Goal: Task Accomplishment & Management: Use online tool/utility

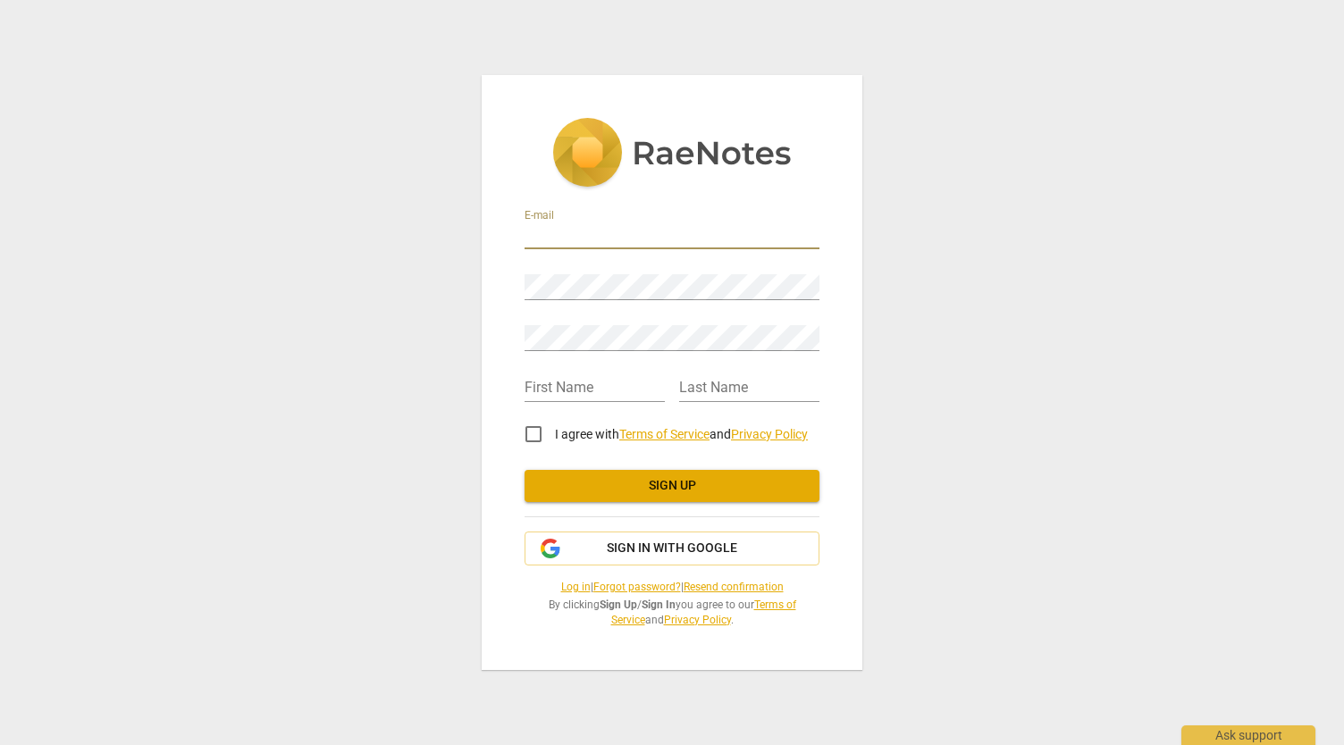
click at [659, 247] on input "email" at bounding box center [671, 236] width 295 height 26
type input "annabelfenn@gmail.com"
type input "Annabel"
type input "Fenn"
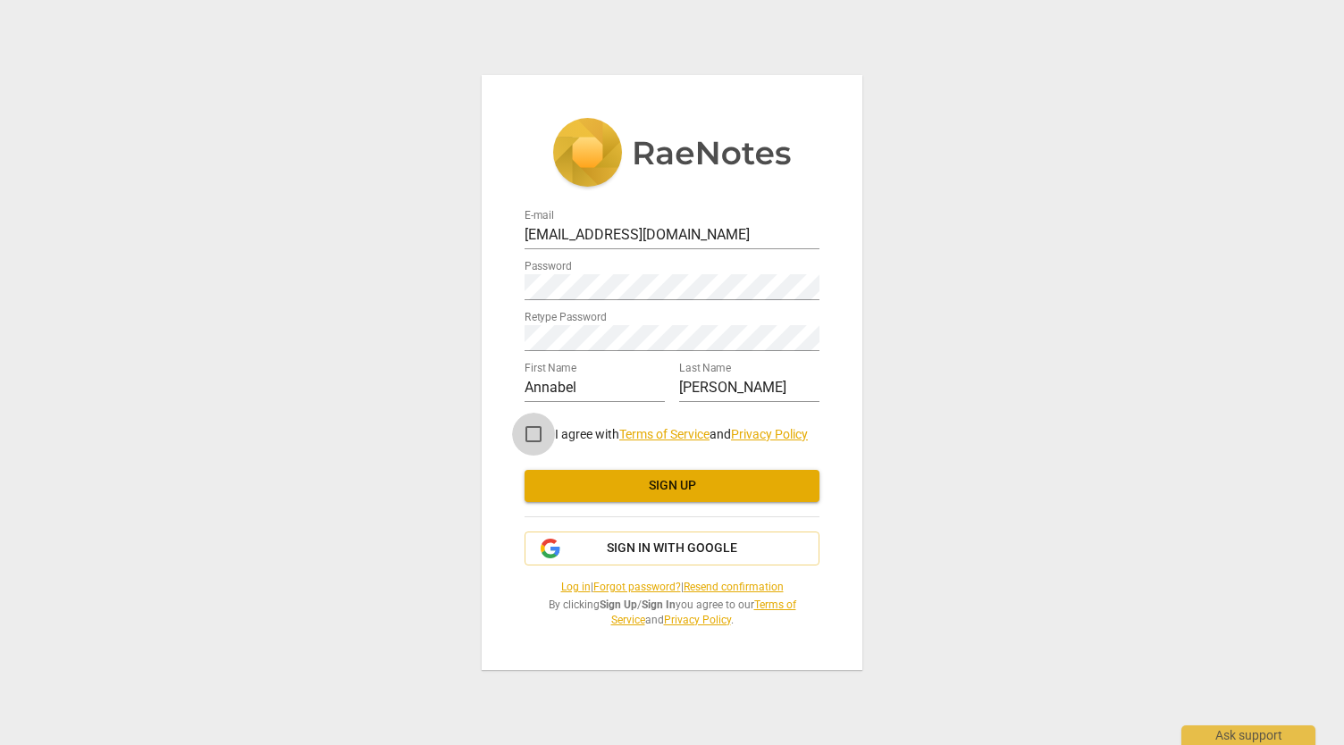
click at [536, 440] on input "I agree with Terms of Service and Privacy Policy" at bounding box center [533, 434] width 43 height 43
checkbox input "true"
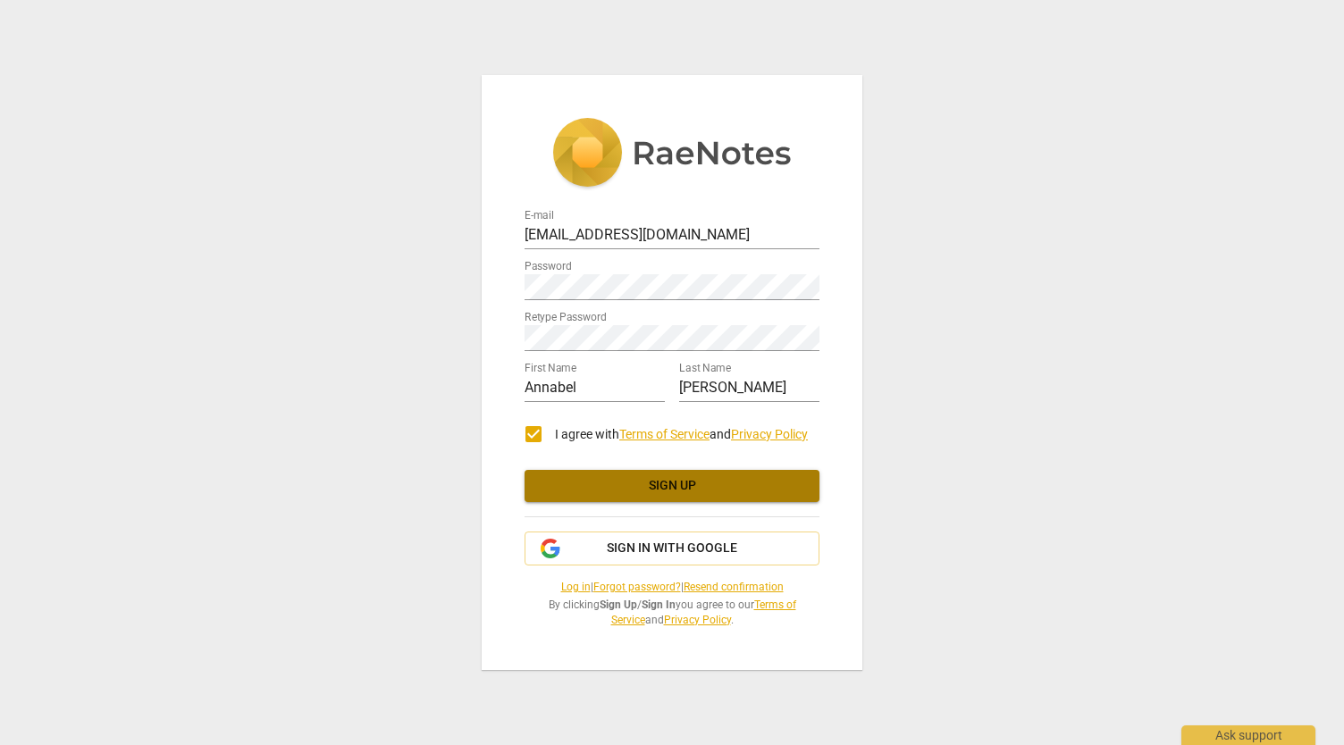
click at [586, 480] on span "Sign up" at bounding box center [672, 486] width 266 height 18
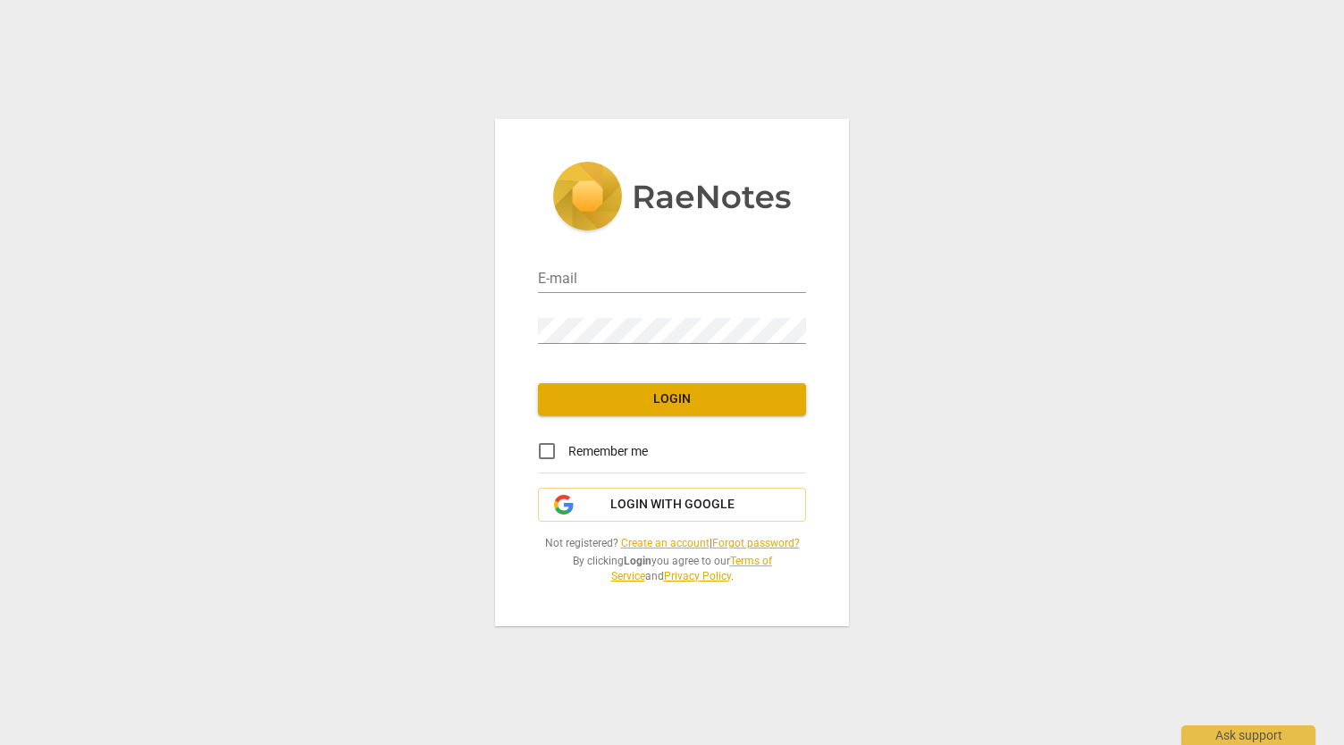
type input "annabelfenn@gmail.com"
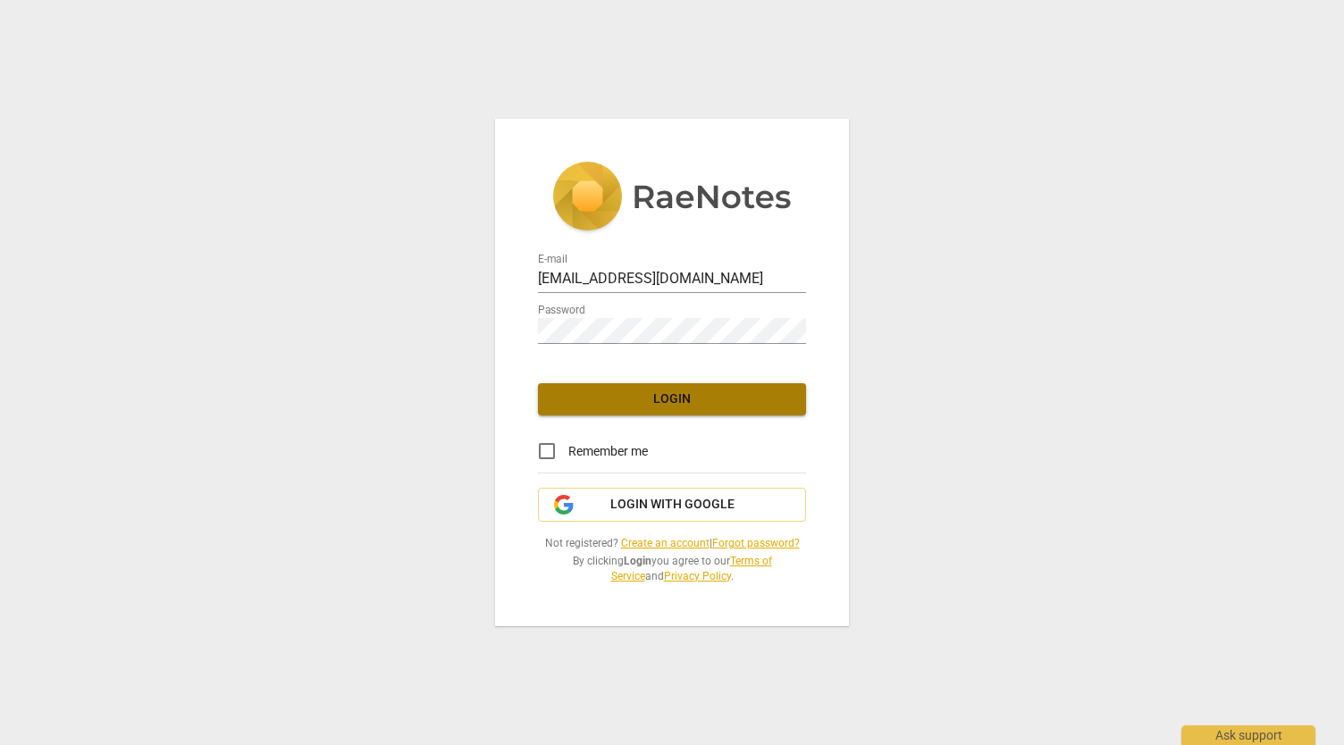
click at [624, 401] on span "Login" at bounding box center [671, 399] width 239 height 18
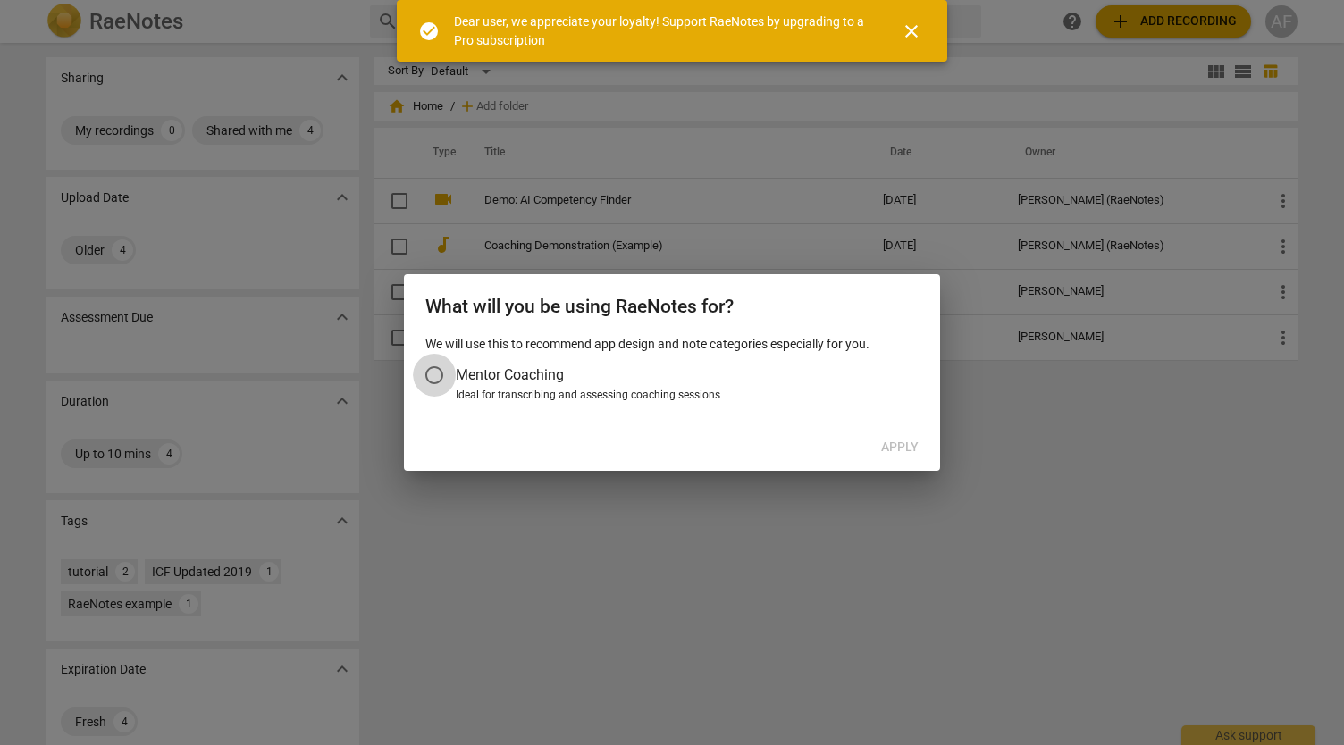
click at [431, 379] on input "Mentor Coaching" at bounding box center [434, 375] width 43 height 43
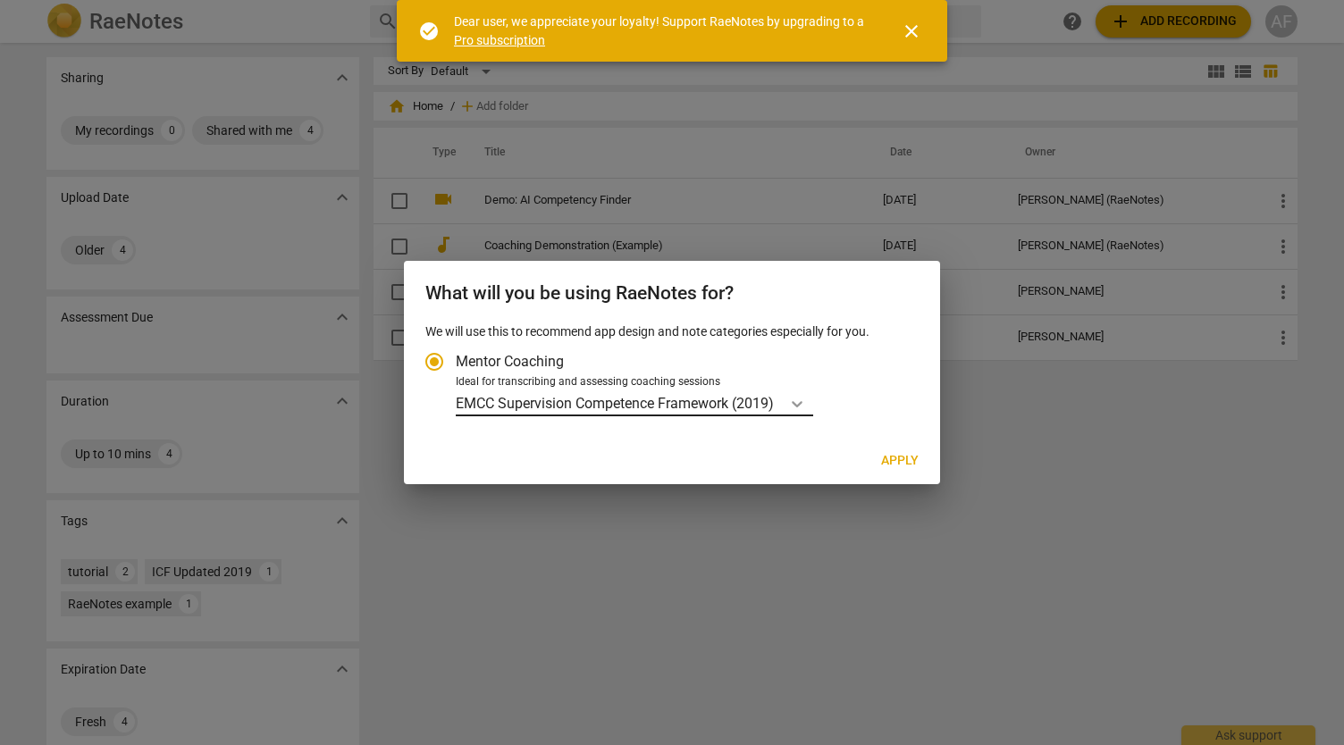
click at [802, 402] on icon "Account type" at bounding box center [796, 404] width 11 height 6
click at [0, 0] on input "Ideal for transcribing and assessing coaching sessions EMCC Supervision Compete…" at bounding box center [0, 0] width 0 height 0
click at [834, 358] on label "Mentor Coaching" at bounding box center [663, 361] width 500 height 43
click at [456, 358] on input "Mentor Coaching" at bounding box center [434, 361] width 43 height 43
click at [742, 408] on p "EMCC Supervision Competence Framework (2019)" at bounding box center [615, 403] width 318 height 21
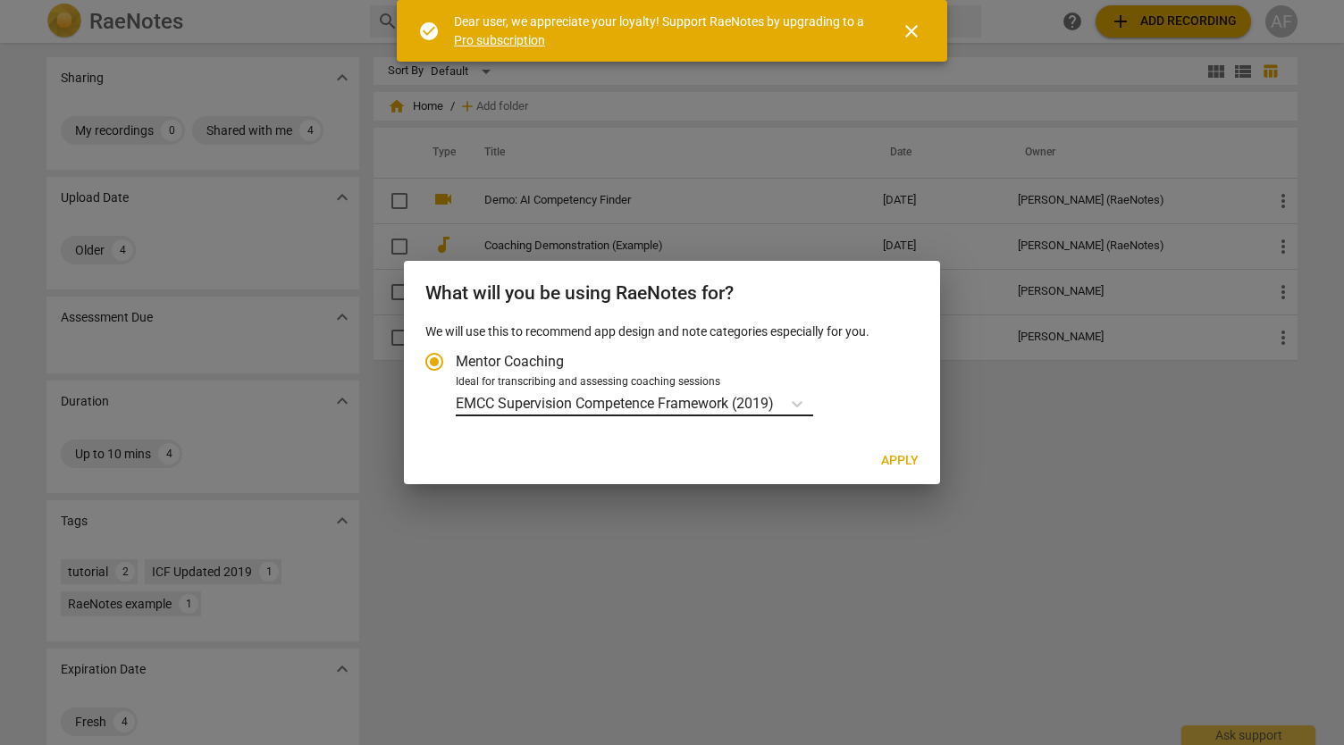
click at [0, 0] on input "Ideal for transcribing and assessing coaching sessions EMCC Supervision Compete…" at bounding box center [0, 0] width 0 height 0
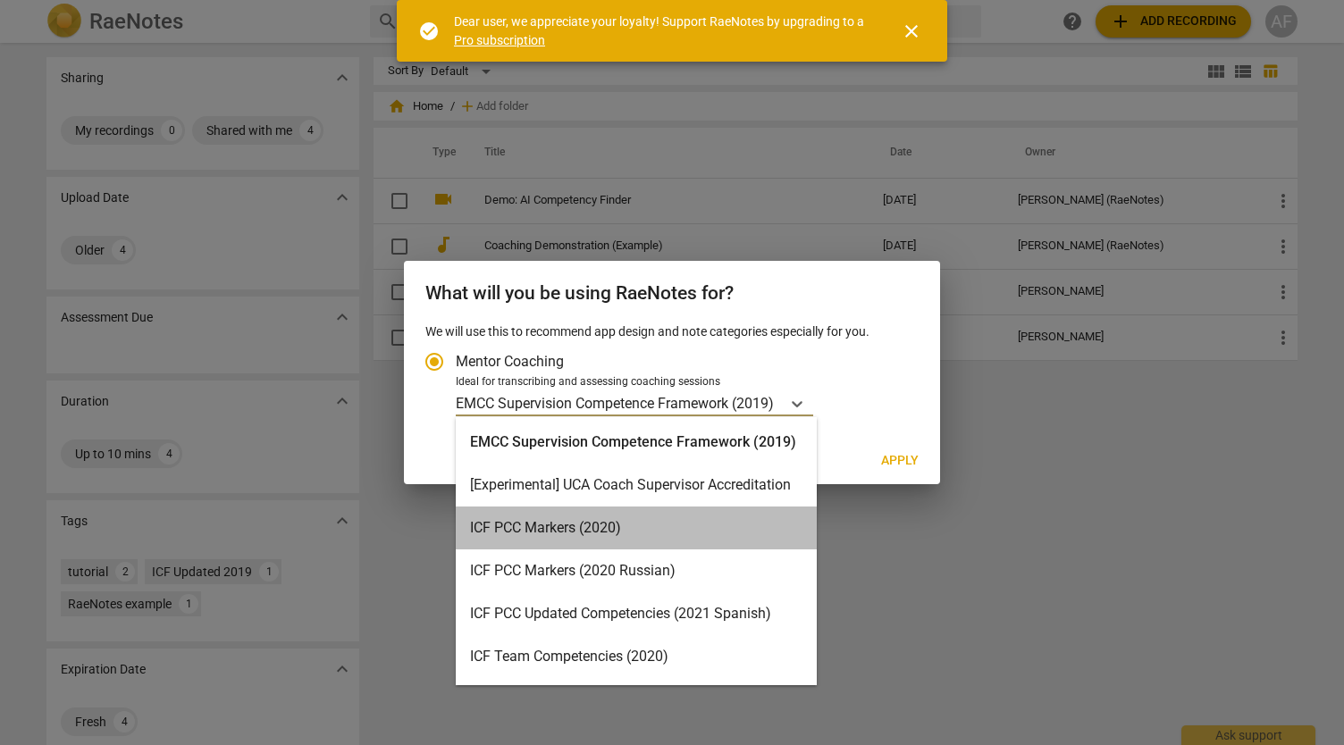
click at [741, 520] on div "ICF PCC Markers (2020)" at bounding box center [636, 527] width 361 height 43
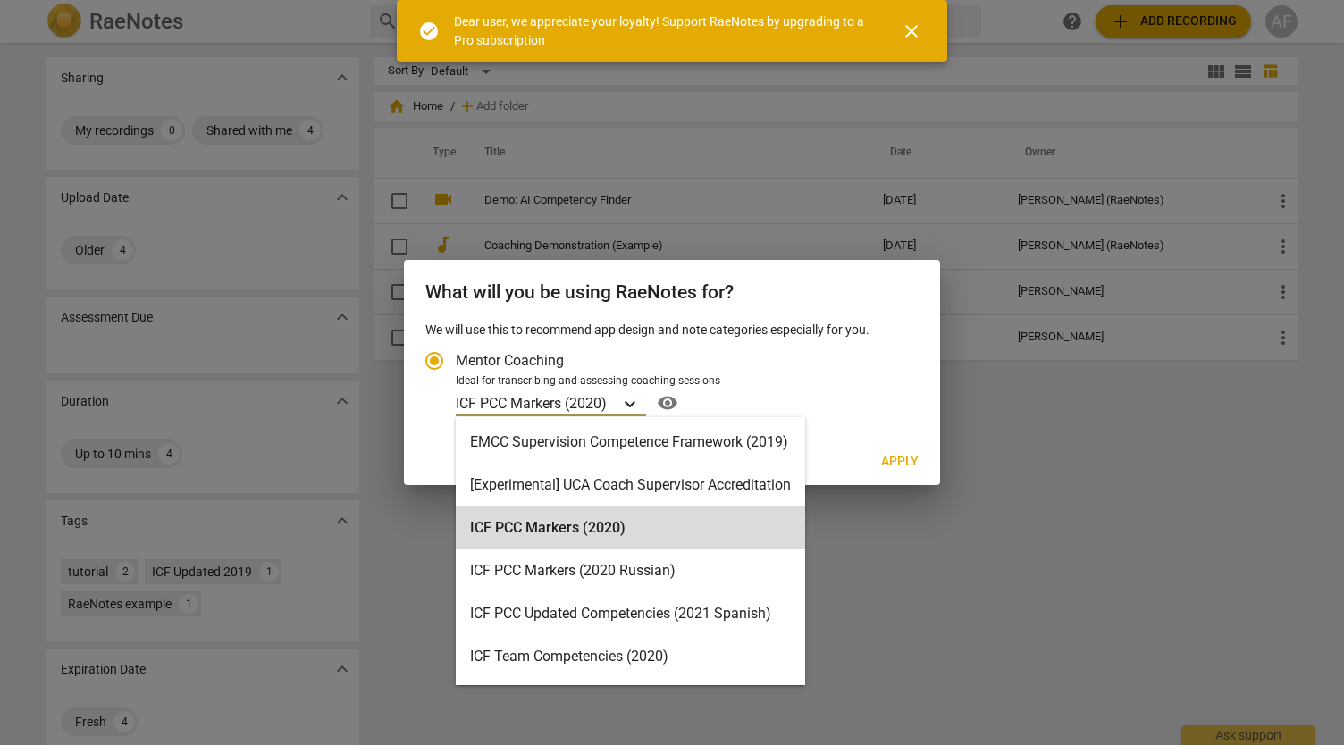
click at [634, 403] on icon "Account type" at bounding box center [629, 404] width 11 height 6
click at [0, 0] on input "Ideal for transcribing and assessing coaching sessions option ICF PCC Markers (…" at bounding box center [0, 0] width 0 height 0
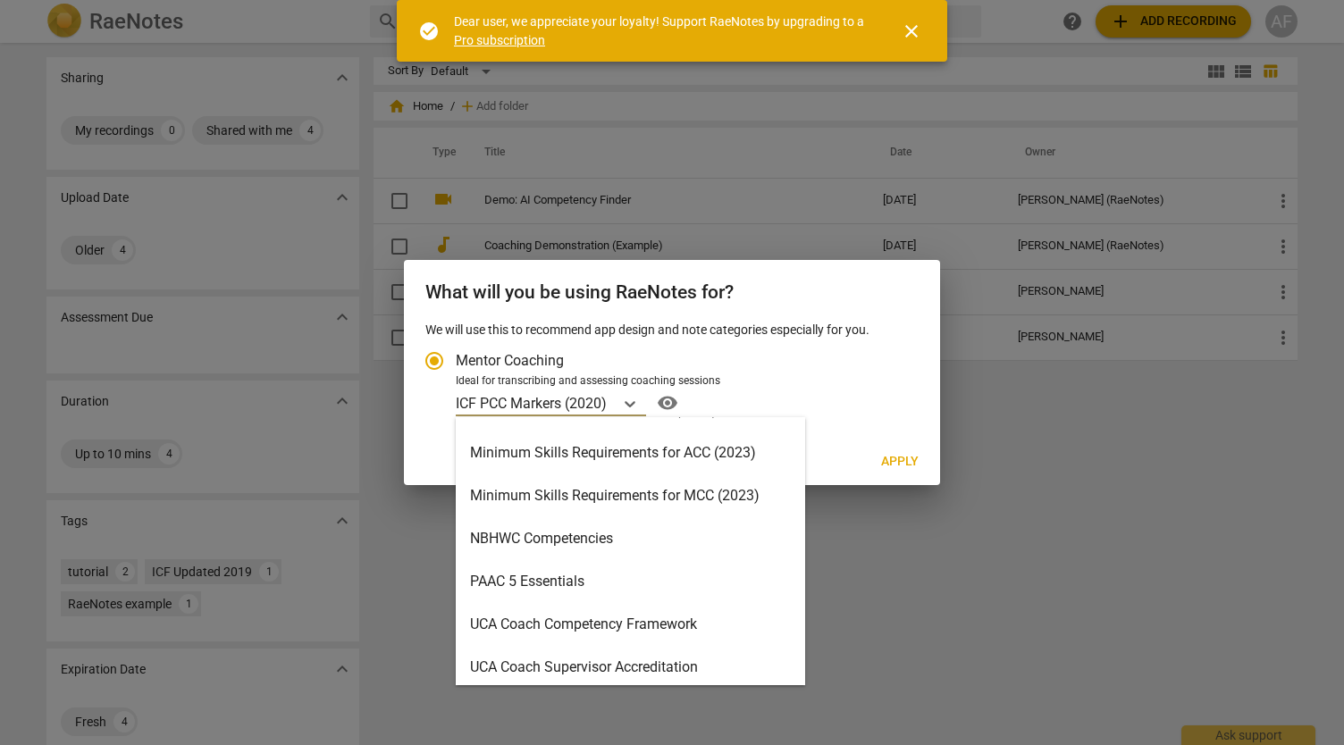
scroll to position [425, 0]
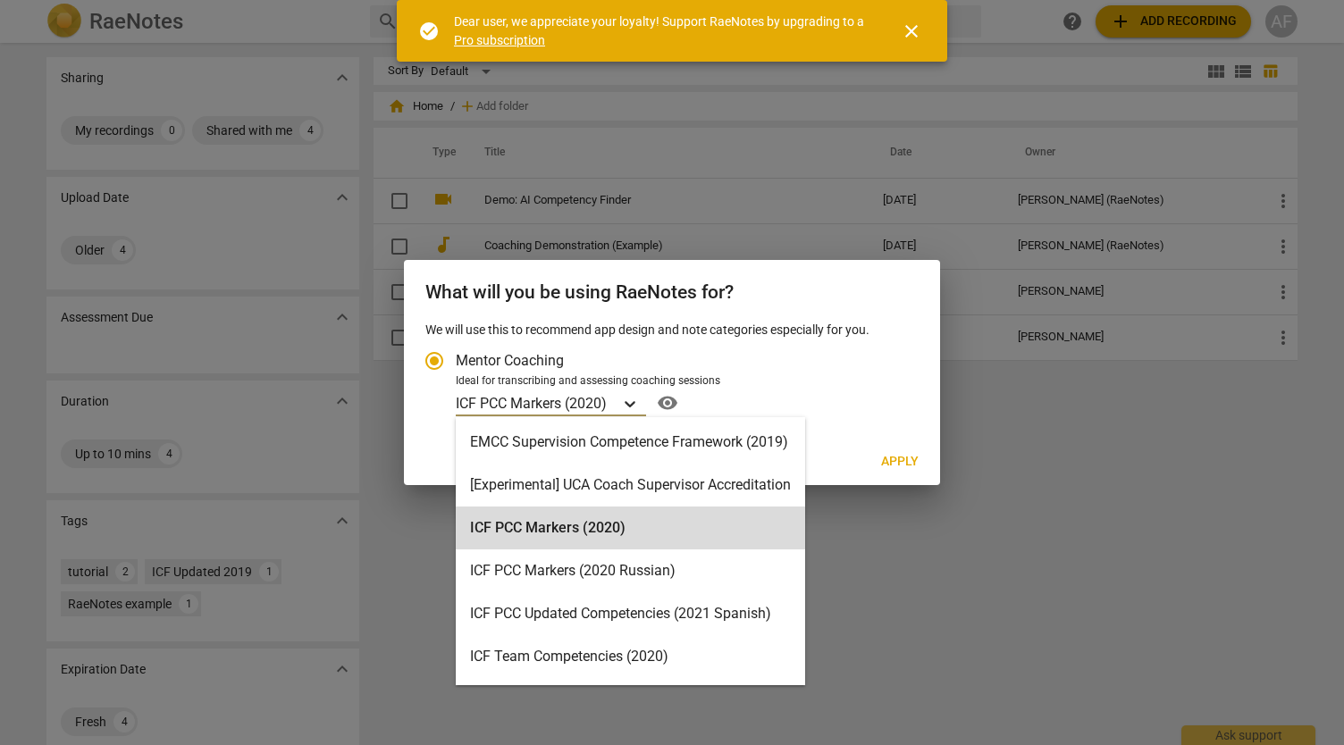
click at [631, 402] on icon "Account type" at bounding box center [630, 404] width 18 height 18
click at [0, 0] on input "Ideal for transcribing and assessing coaching sessions 16 results available. Us…" at bounding box center [0, 0] width 0 height 0
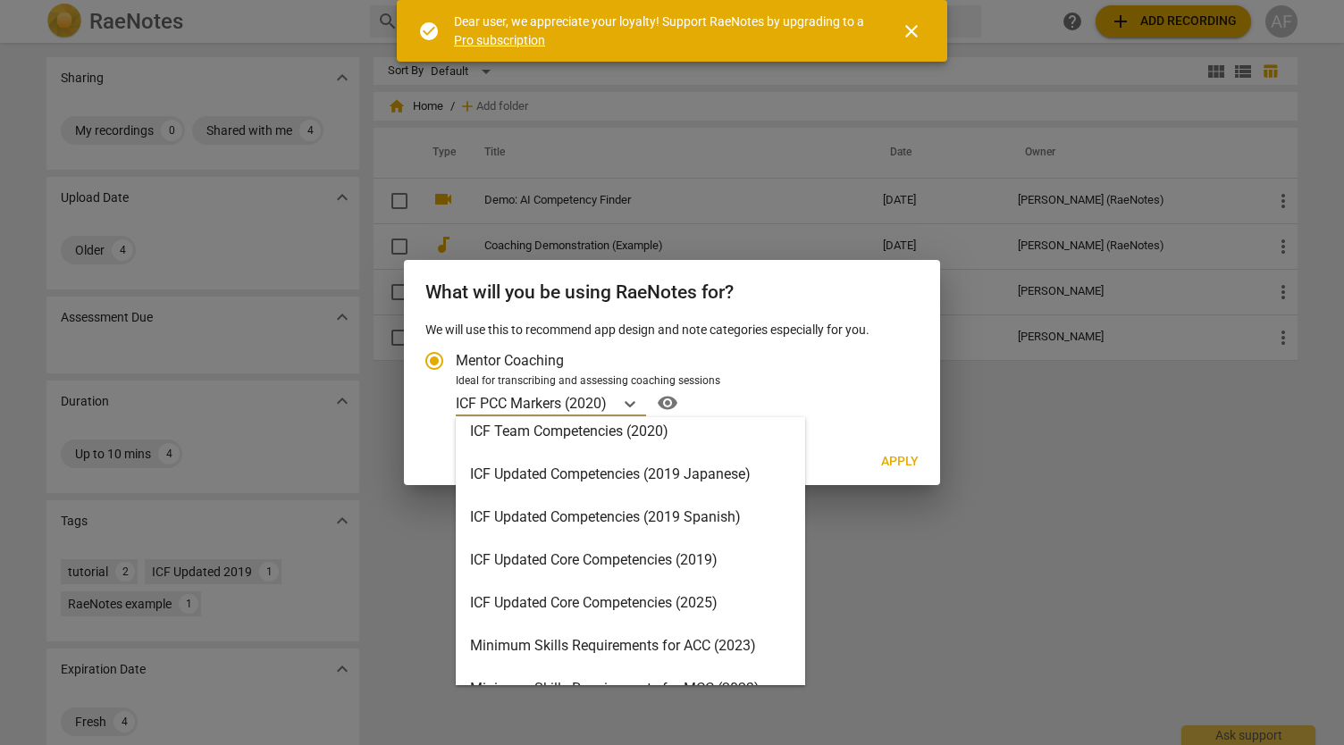
scroll to position [234, 0]
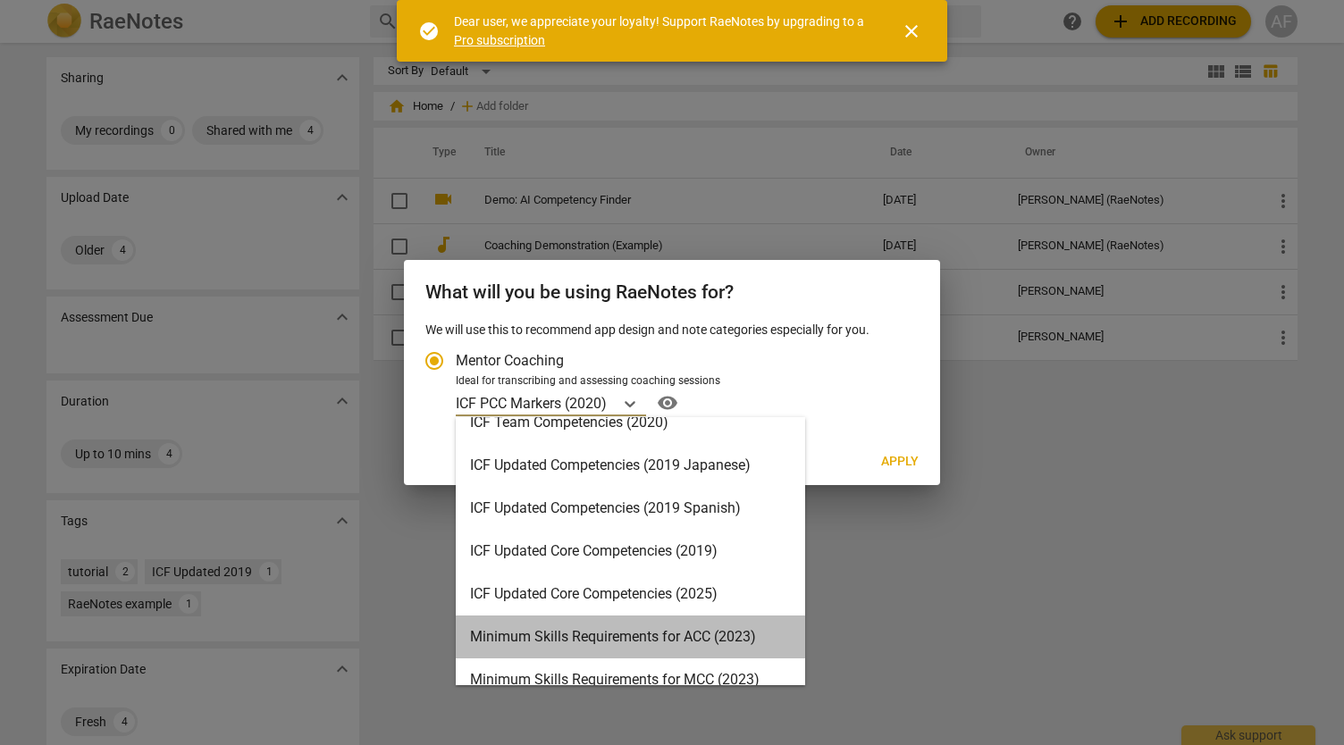
click at [741, 635] on div "Minimum Skills Requirements for ACC (2023)" at bounding box center [630, 636] width 349 height 43
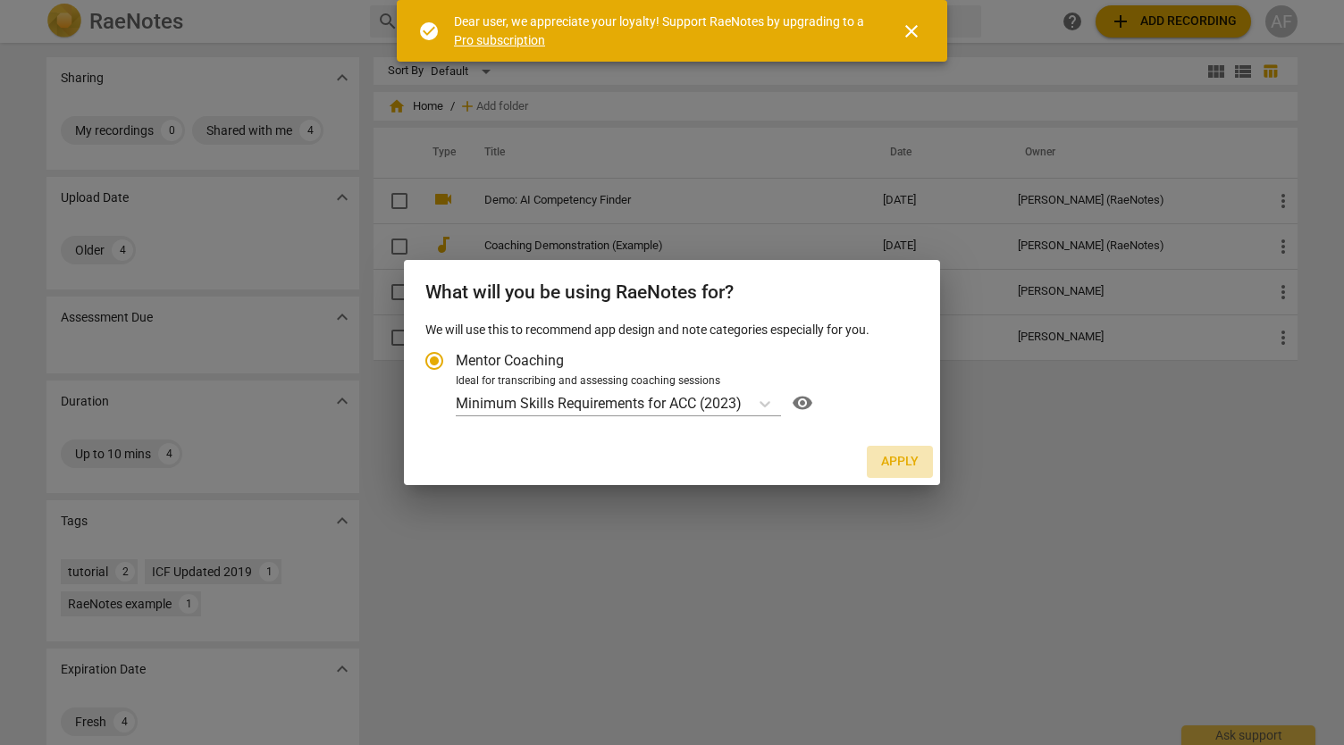
click at [898, 461] on span "Apply" at bounding box center [900, 462] width 38 height 18
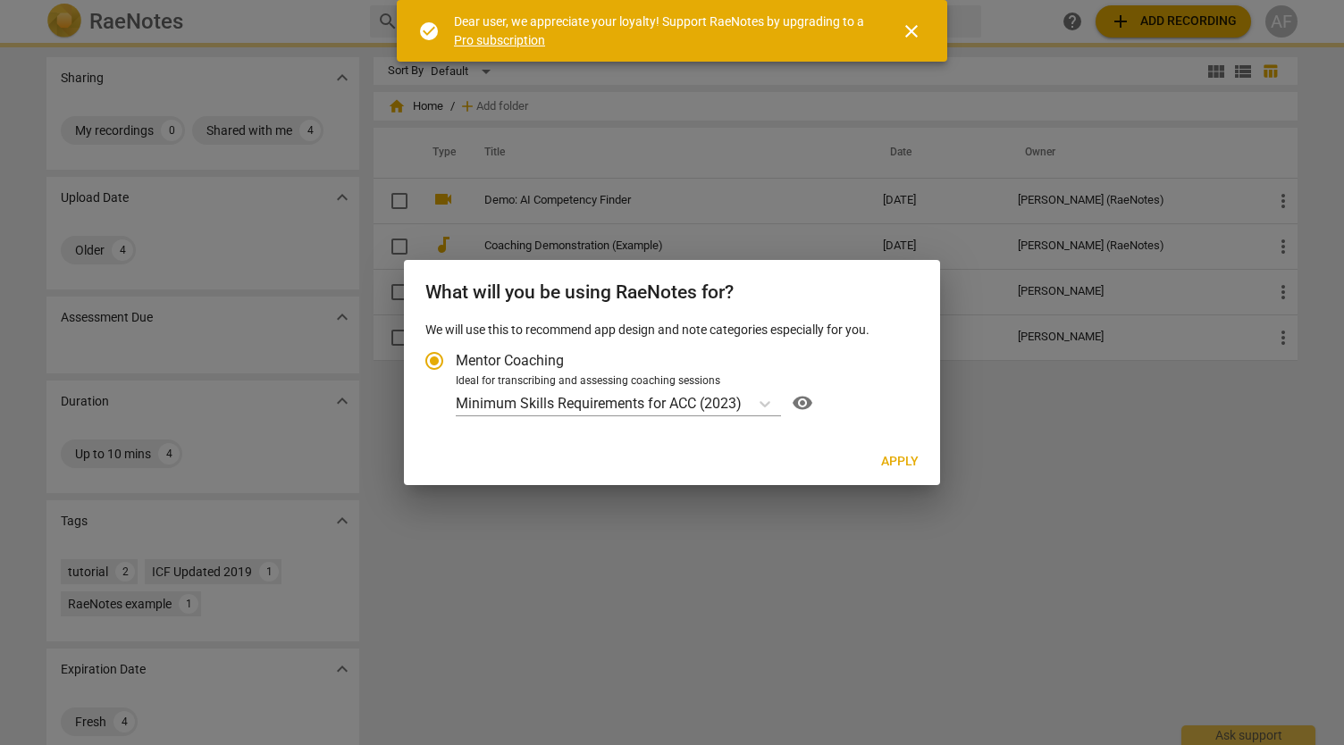
radio input "false"
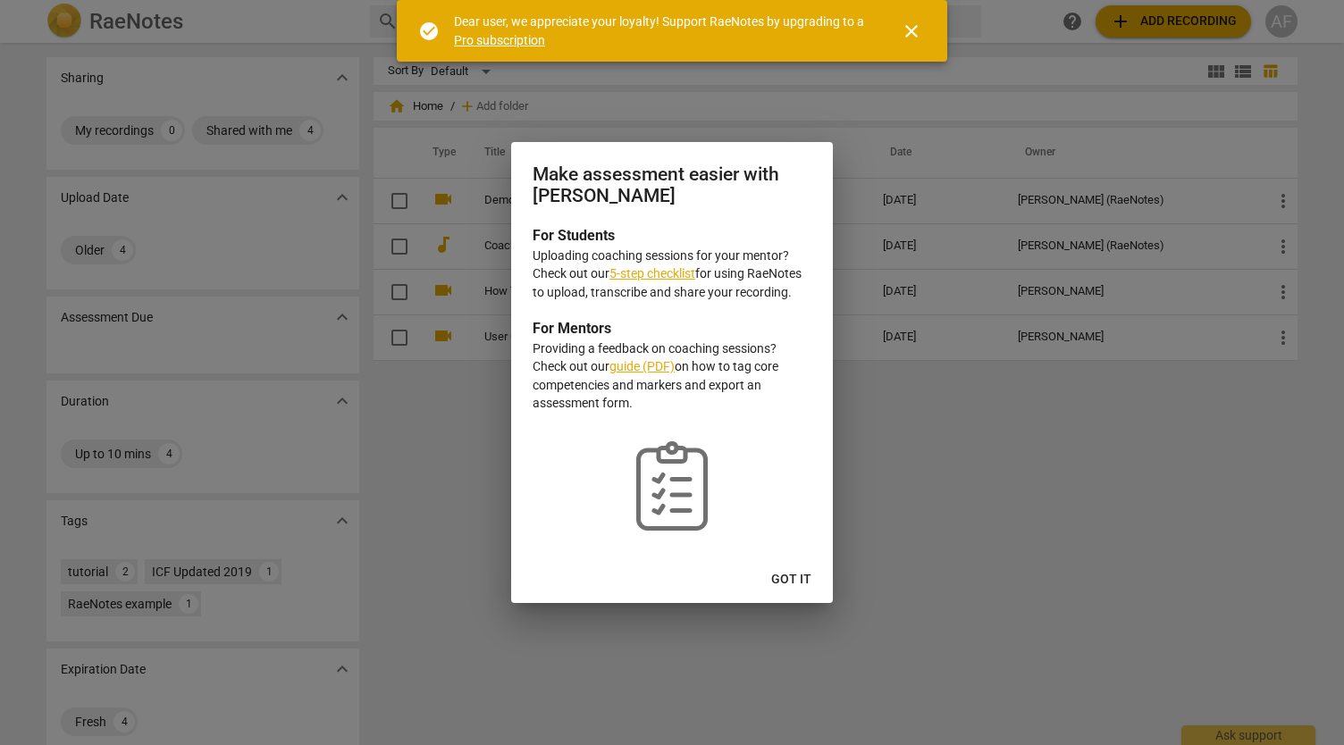
click at [656, 269] on link "5-step checklist" at bounding box center [652, 273] width 86 height 14
click at [788, 582] on span "Got it" at bounding box center [791, 580] width 40 height 18
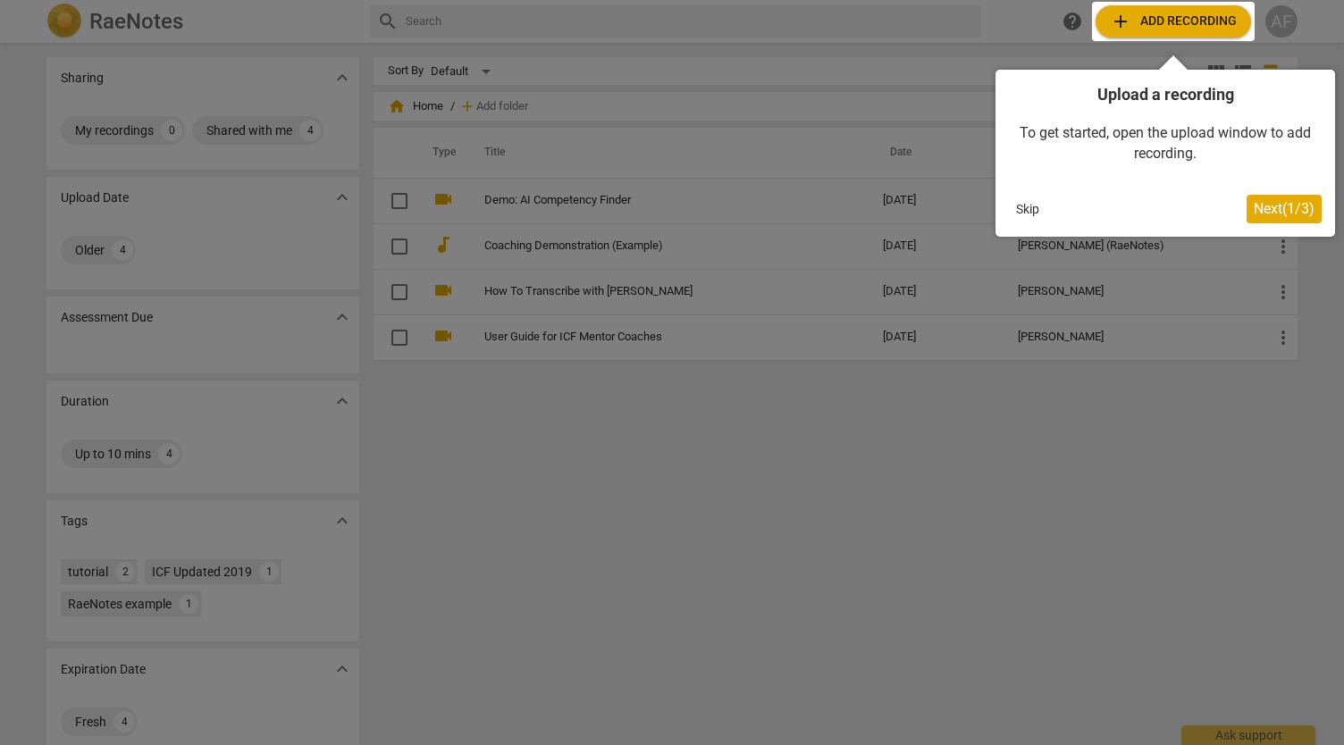
click at [1269, 213] on span "Next ( 1 / 3 )" at bounding box center [1283, 208] width 61 height 17
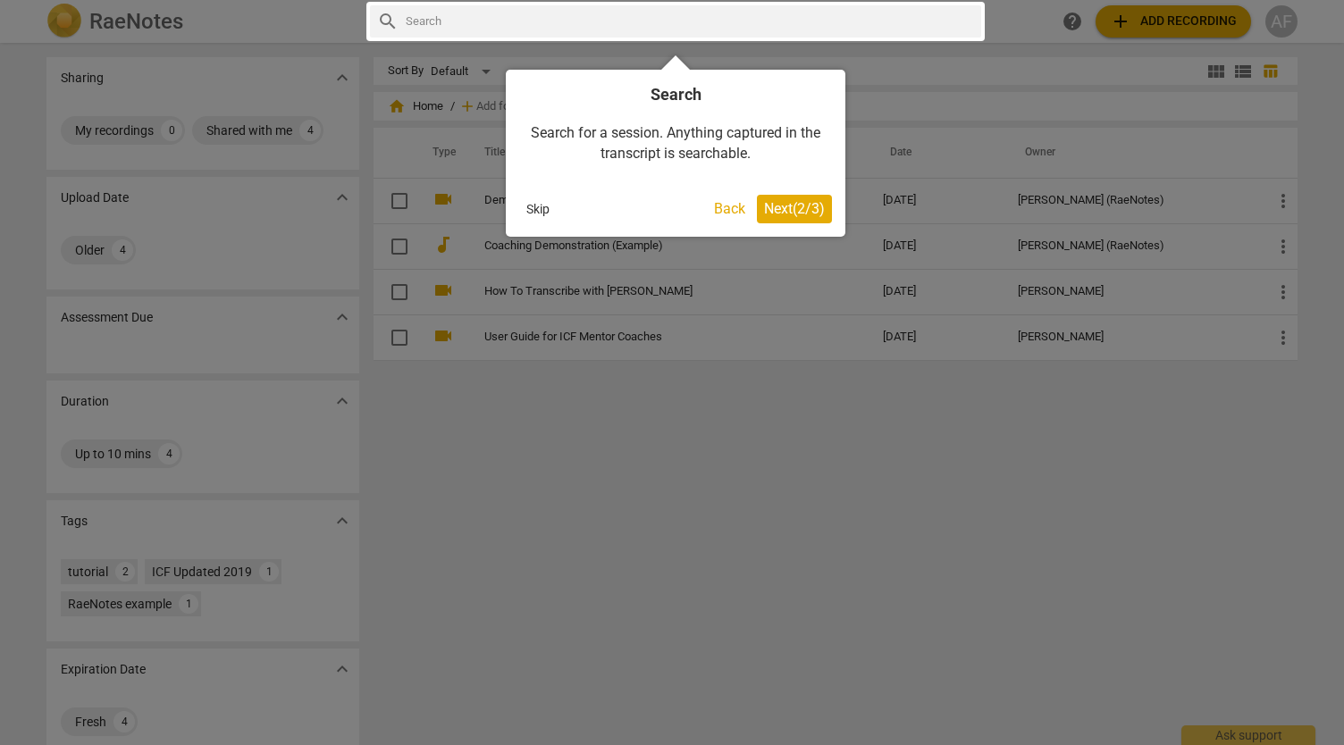
click at [789, 210] on span "Next ( 2 / 3 )" at bounding box center [794, 208] width 61 height 17
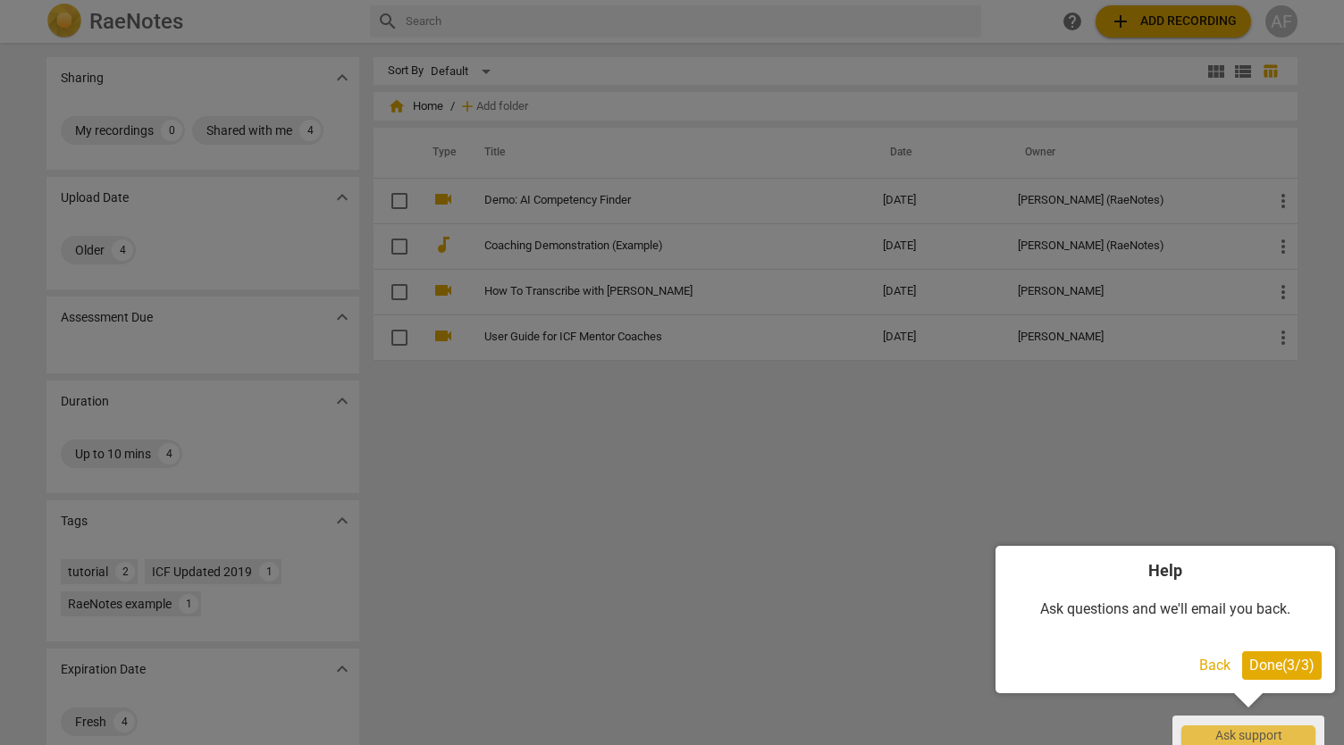
click at [1287, 670] on span "Done ( 3 / 3 )" at bounding box center [1281, 665] width 65 height 17
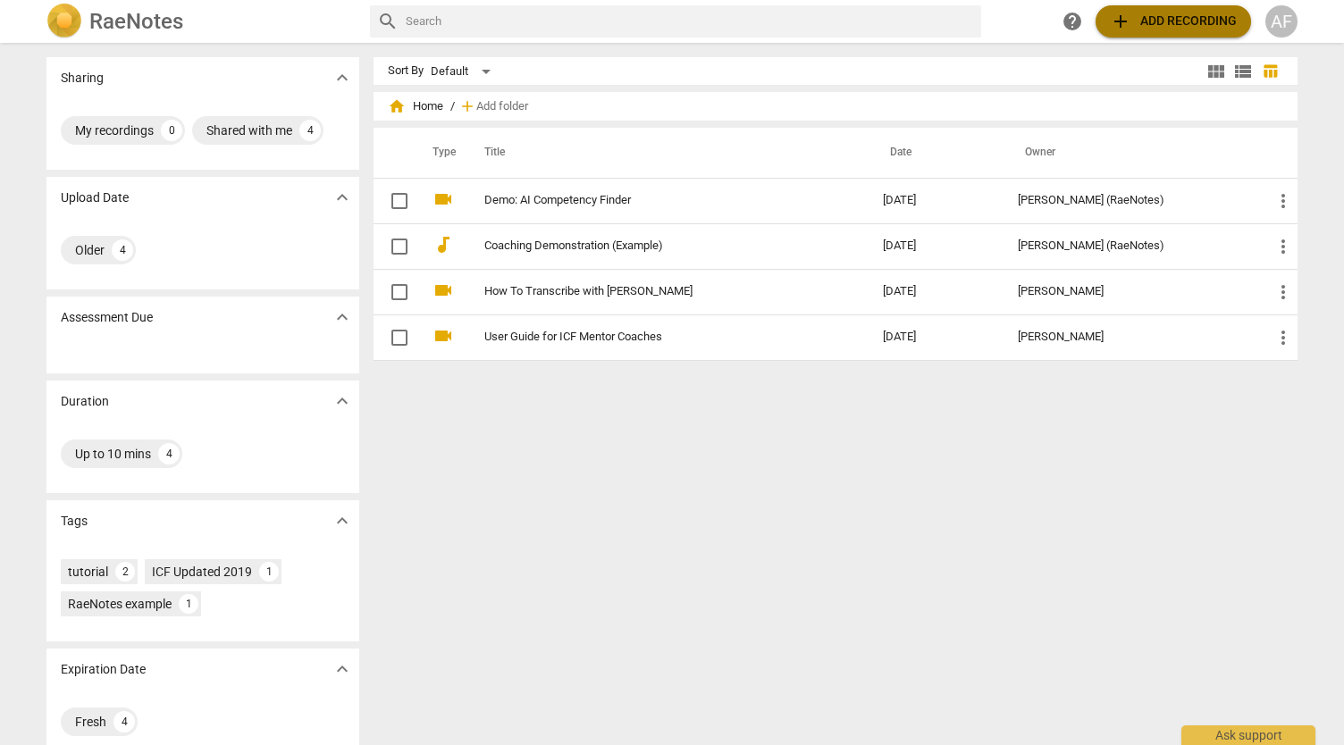
click at [1111, 20] on span "add" at bounding box center [1119, 21] width 21 height 21
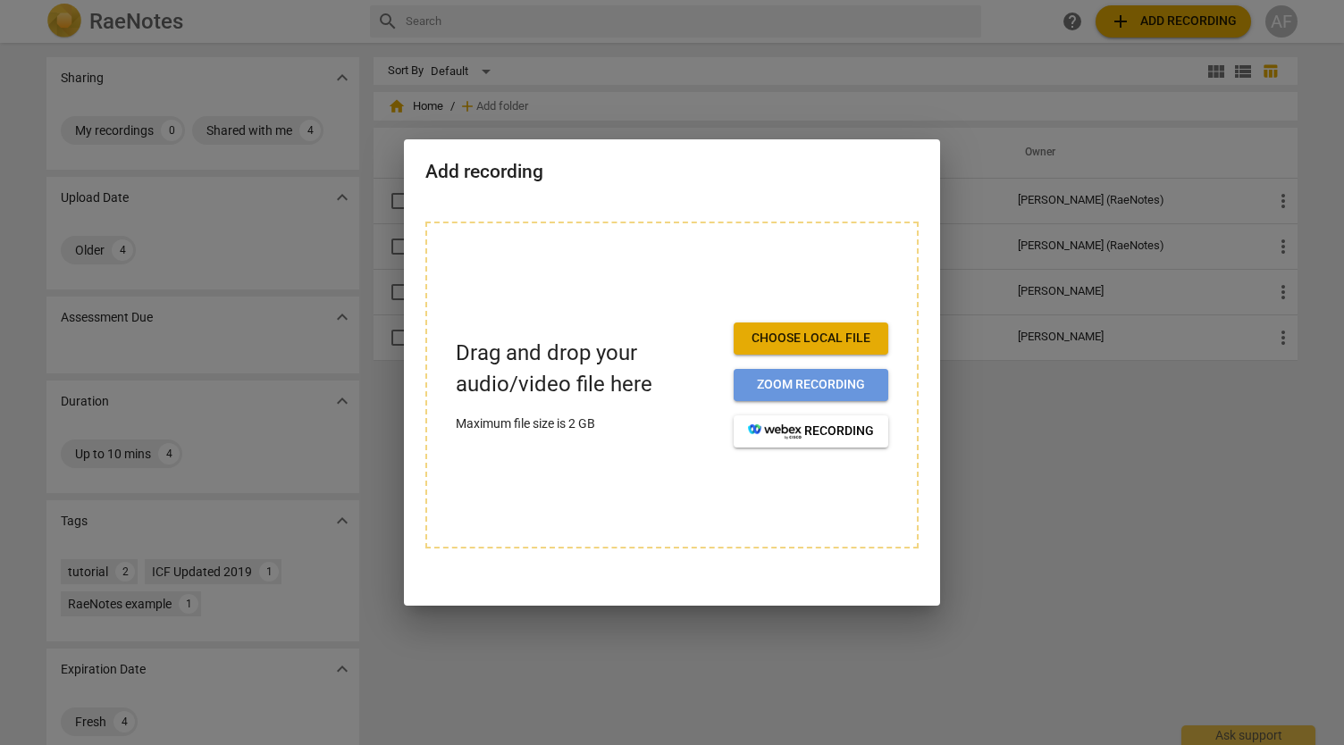
click at [817, 376] on span "Zoom recording" at bounding box center [811, 385] width 126 height 18
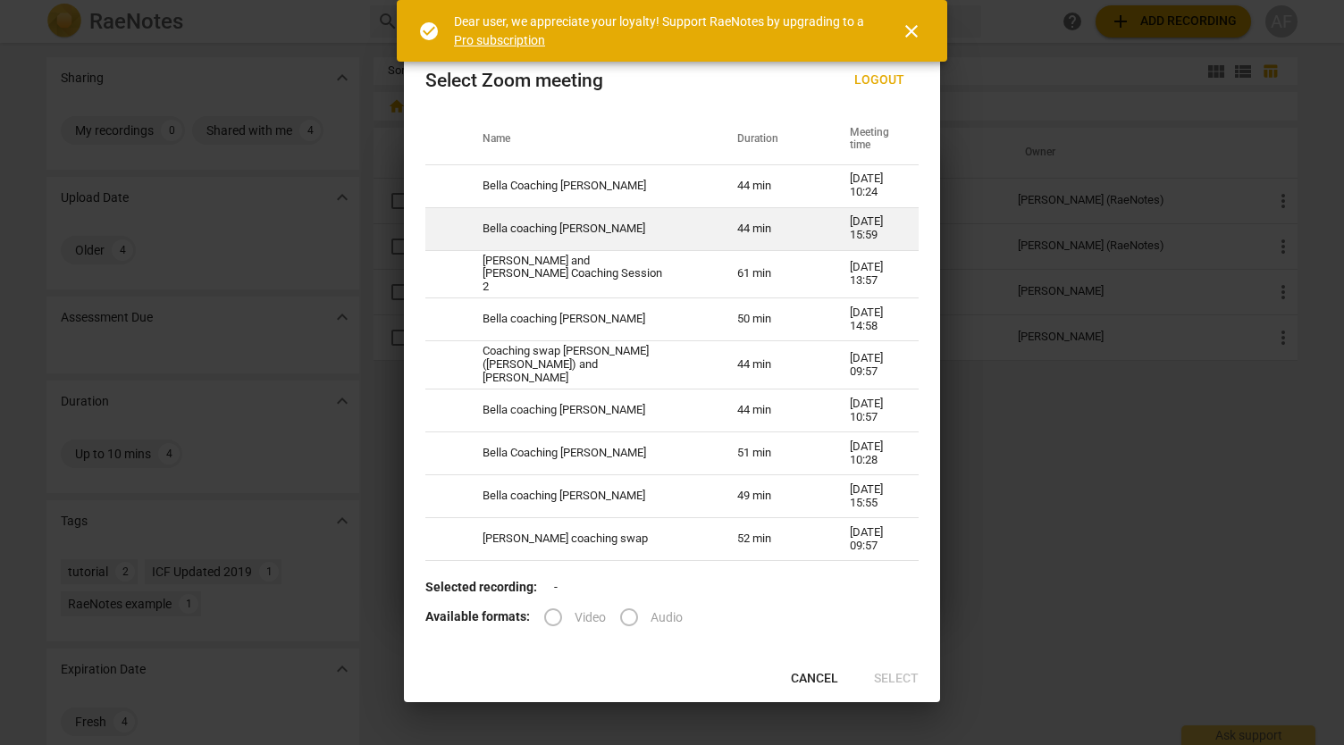
click at [535, 231] on td "Bella coaching [PERSON_NAME]" at bounding box center [588, 228] width 255 height 43
radio input "true"
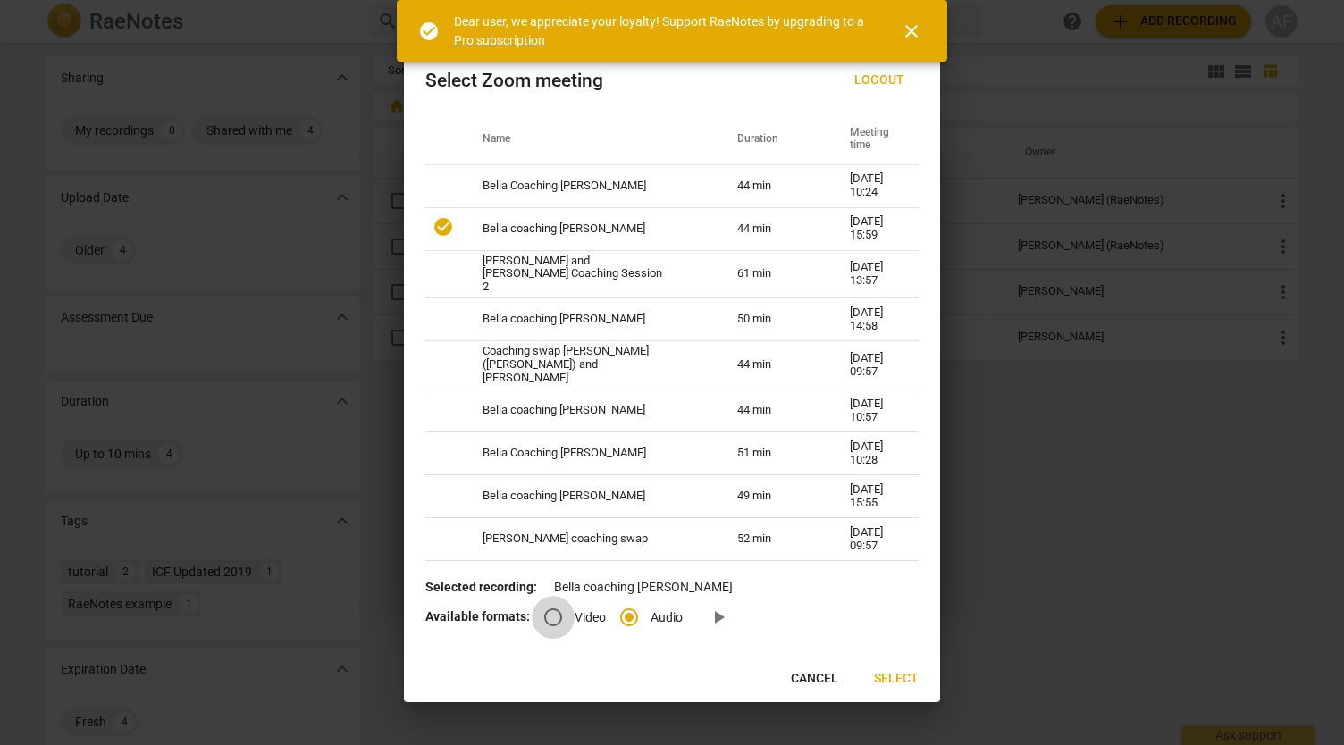
click at [554, 612] on input "Video" at bounding box center [553, 617] width 43 height 43
radio input "true"
click at [908, 676] on span "Select" at bounding box center [896, 679] width 45 height 18
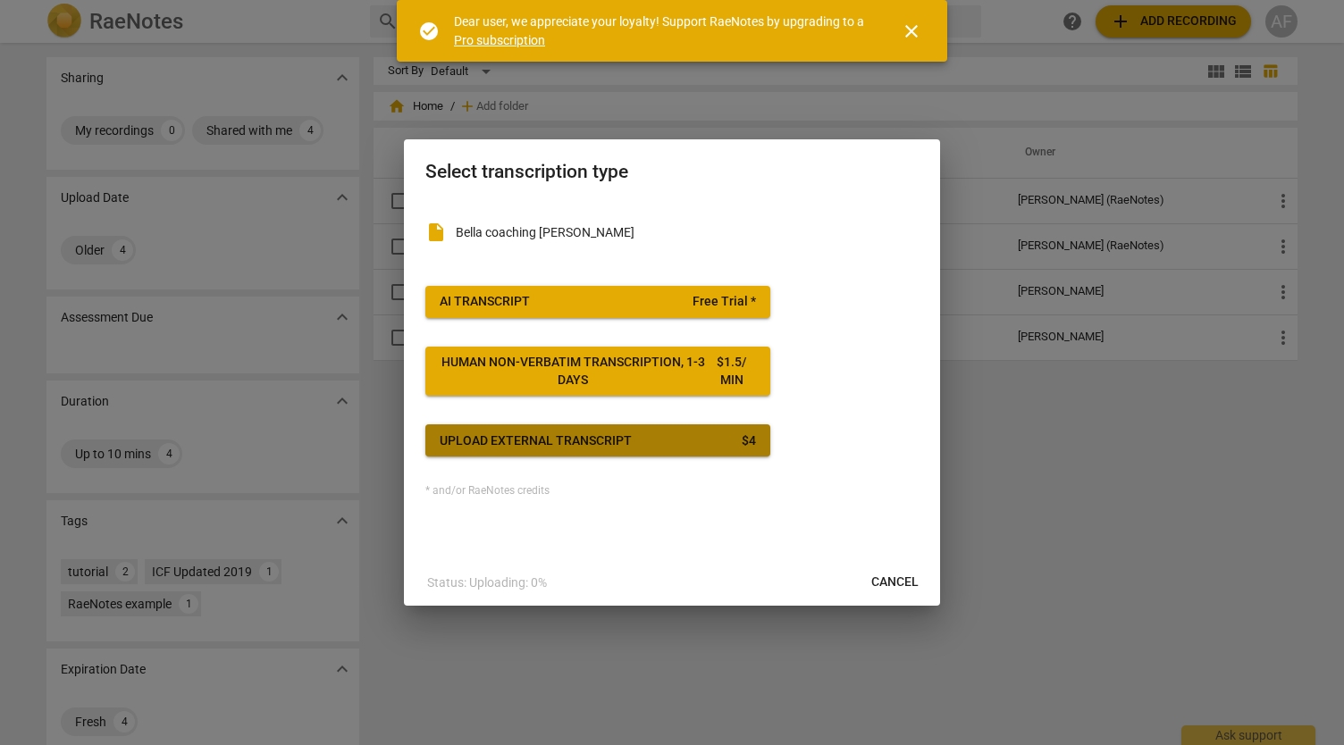
click at [661, 439] on span "Upload external transcript $ 4" at bounding box center [598, 441] width 316 height 18
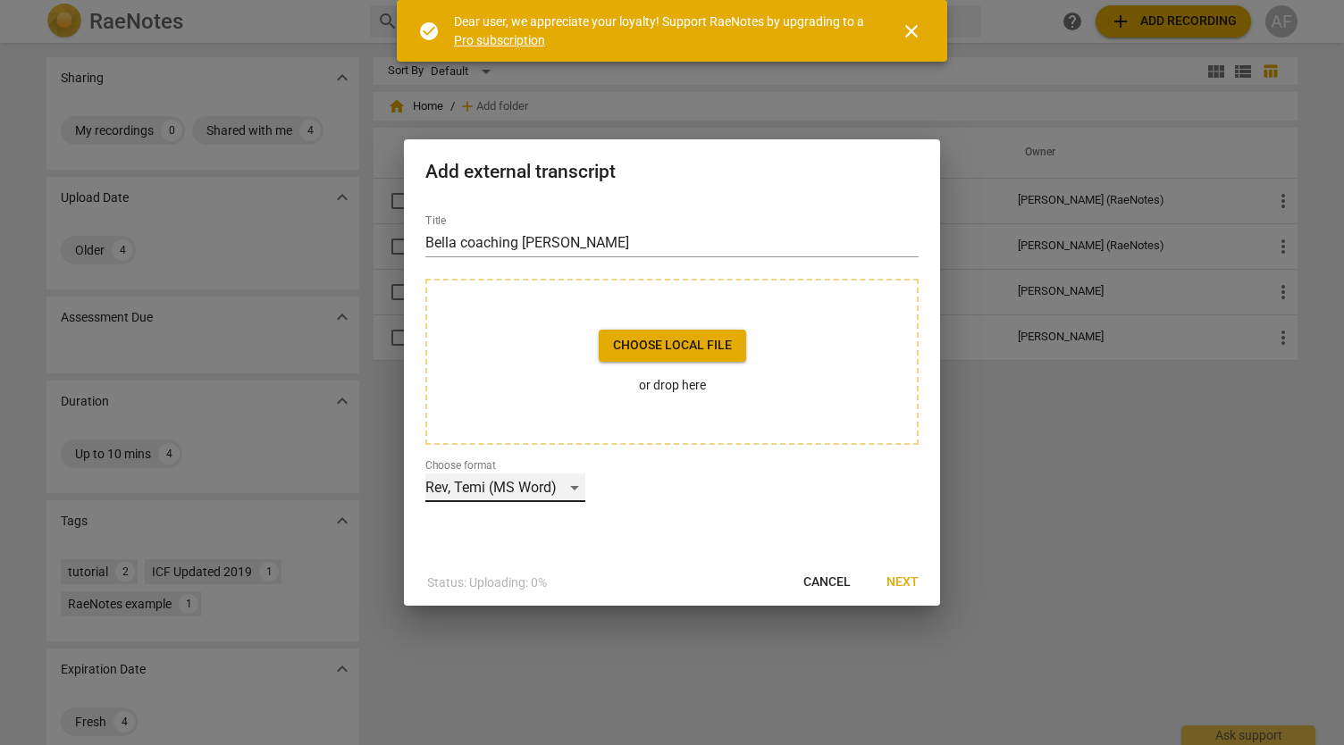
click at [570, 494] on div "Rev, Temi (MS Word)" at bounding box center [505, 487] width 160 height 29
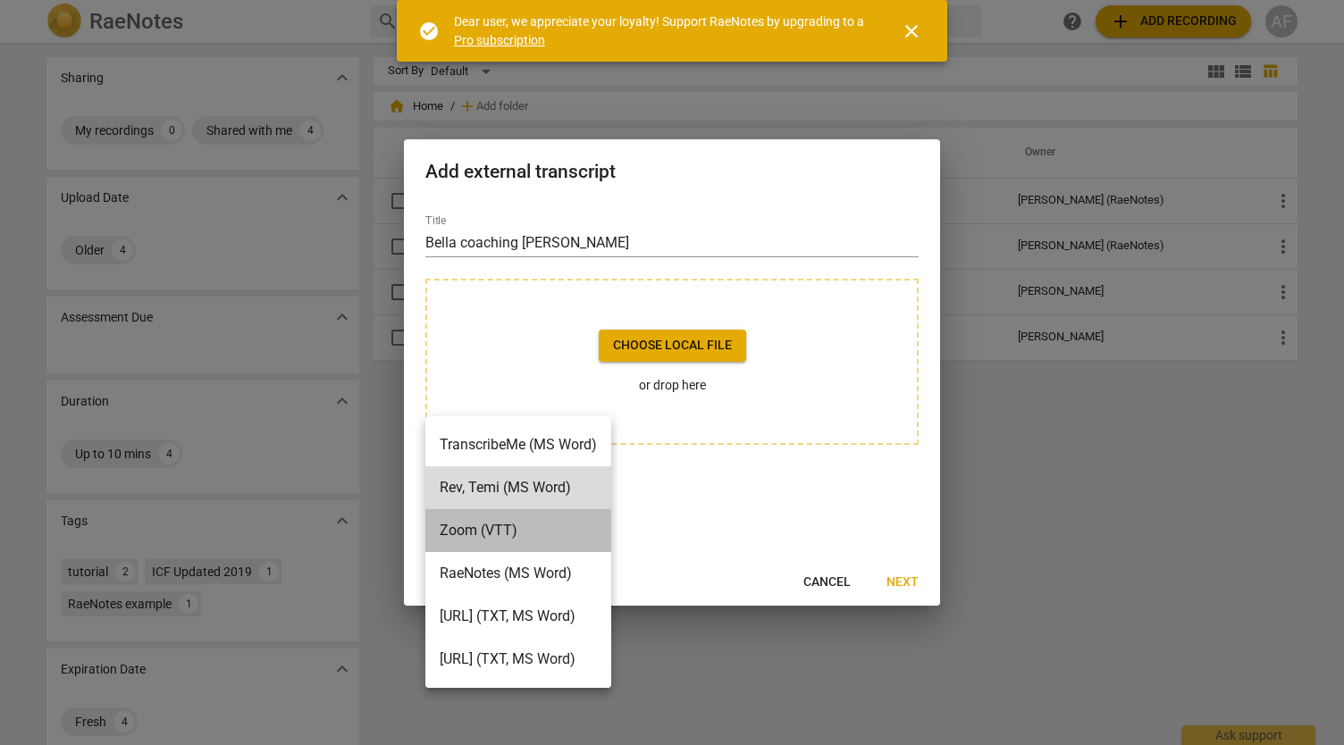
click at [561, 539] on li "Zoom (VTT)" at bounding box center [518, 530] width 186 height 43
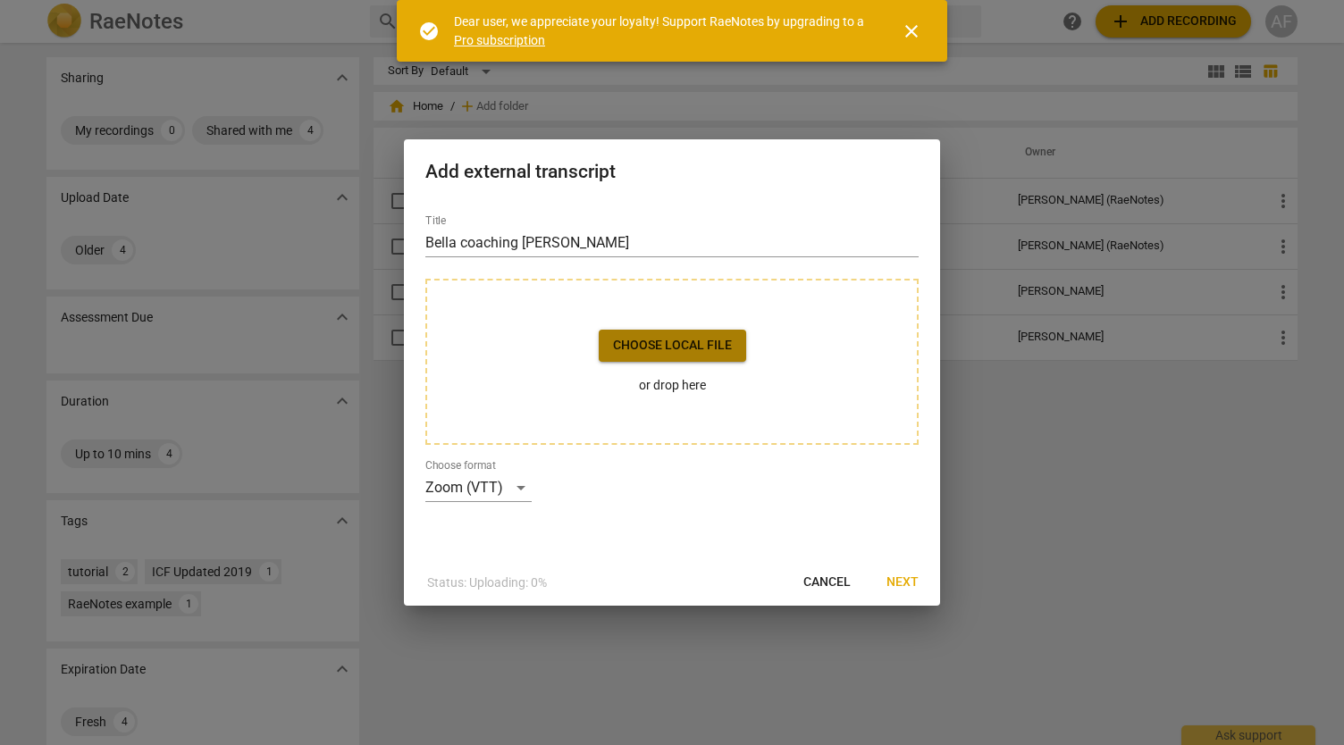
click at [645, 337] on span "Choose local file" at bounding box center [672, 346] width 119 height 18
click at [654, 346] on span "Choose local file" at bounding box center [672, 346] width 119 height 18
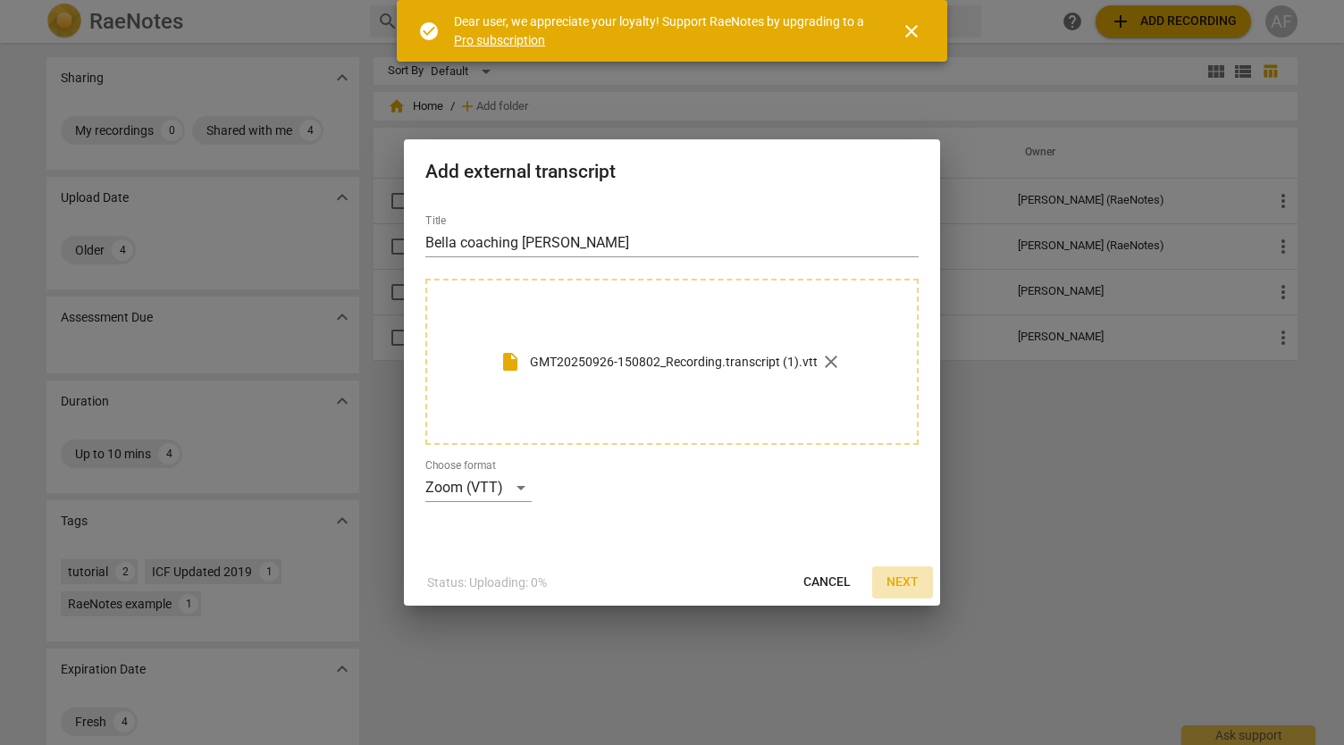
click at [899, 576] on span "Next" at bounding box center [902, 582] width 32 height 18
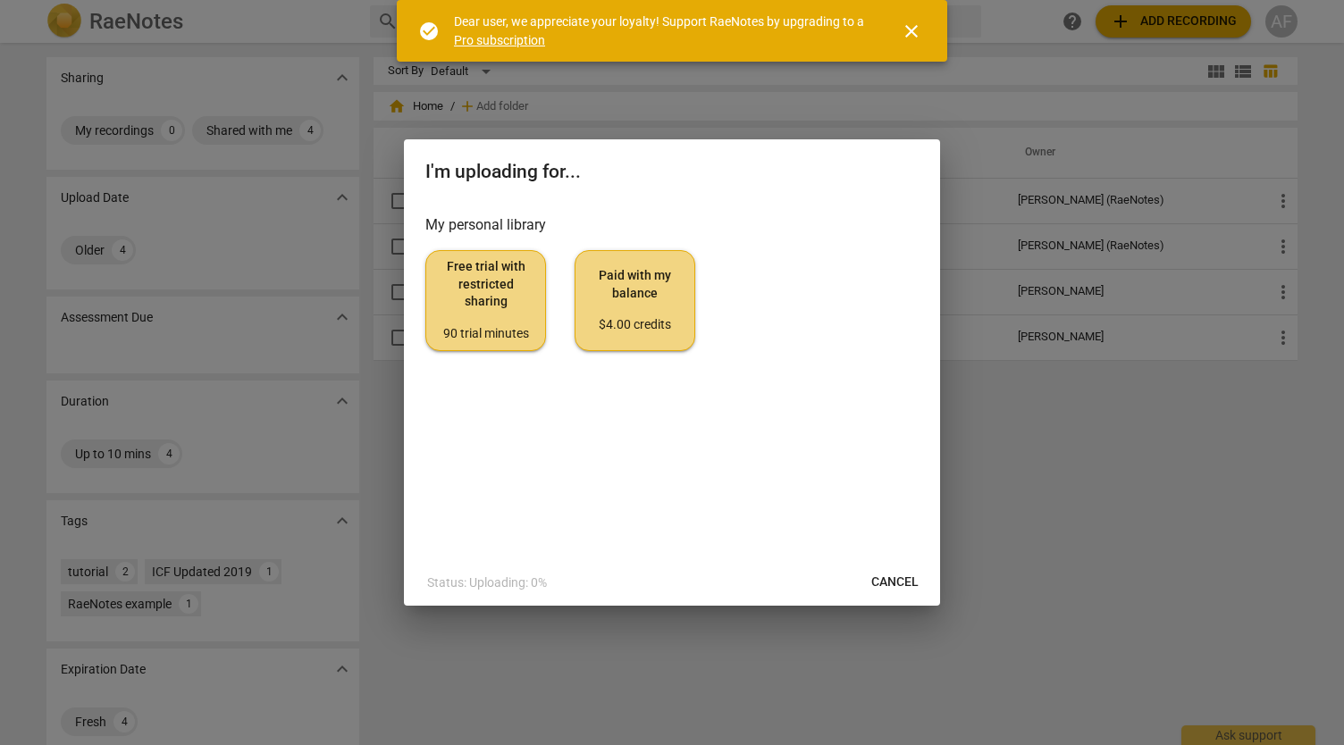
click at [654, 317] on div "$4.00 credits" at bounding box center [635, 325] width 90 height 18
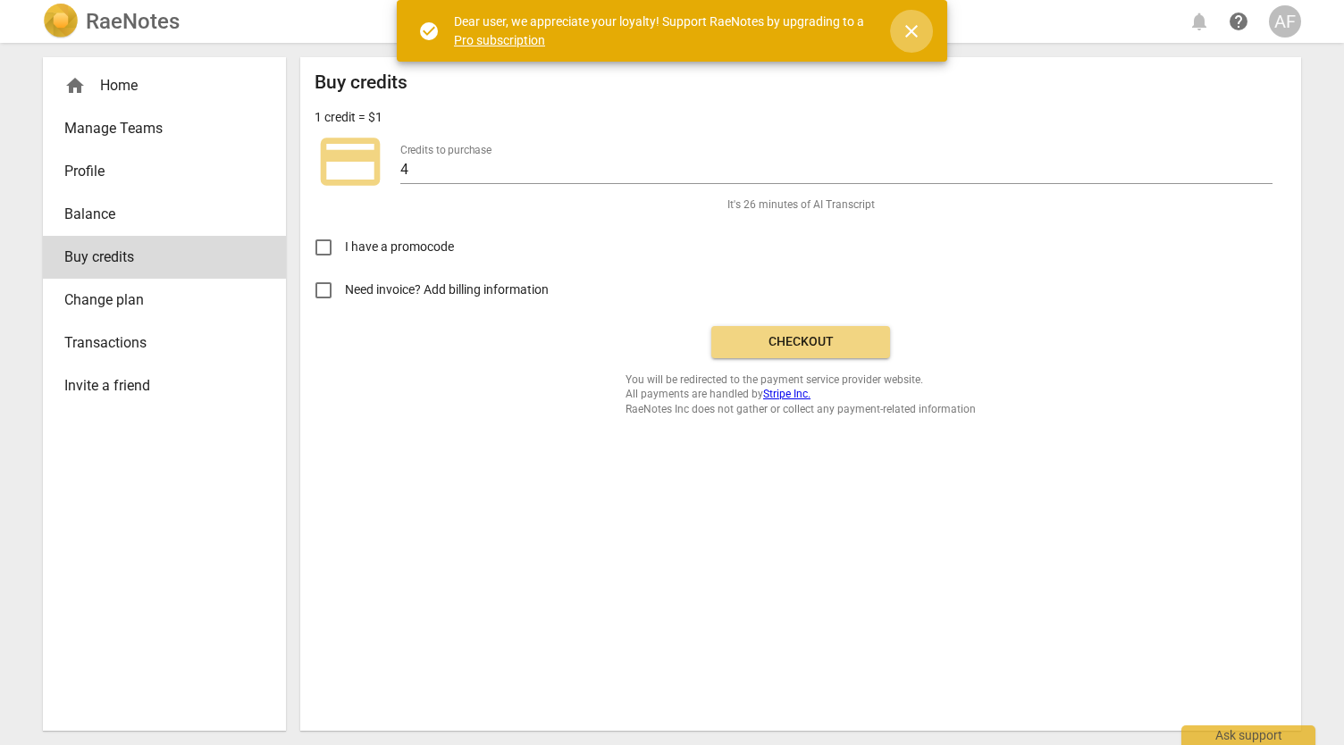
click at [908, 31] on span "close" at bounding box center [910, 31] width 21 height 21
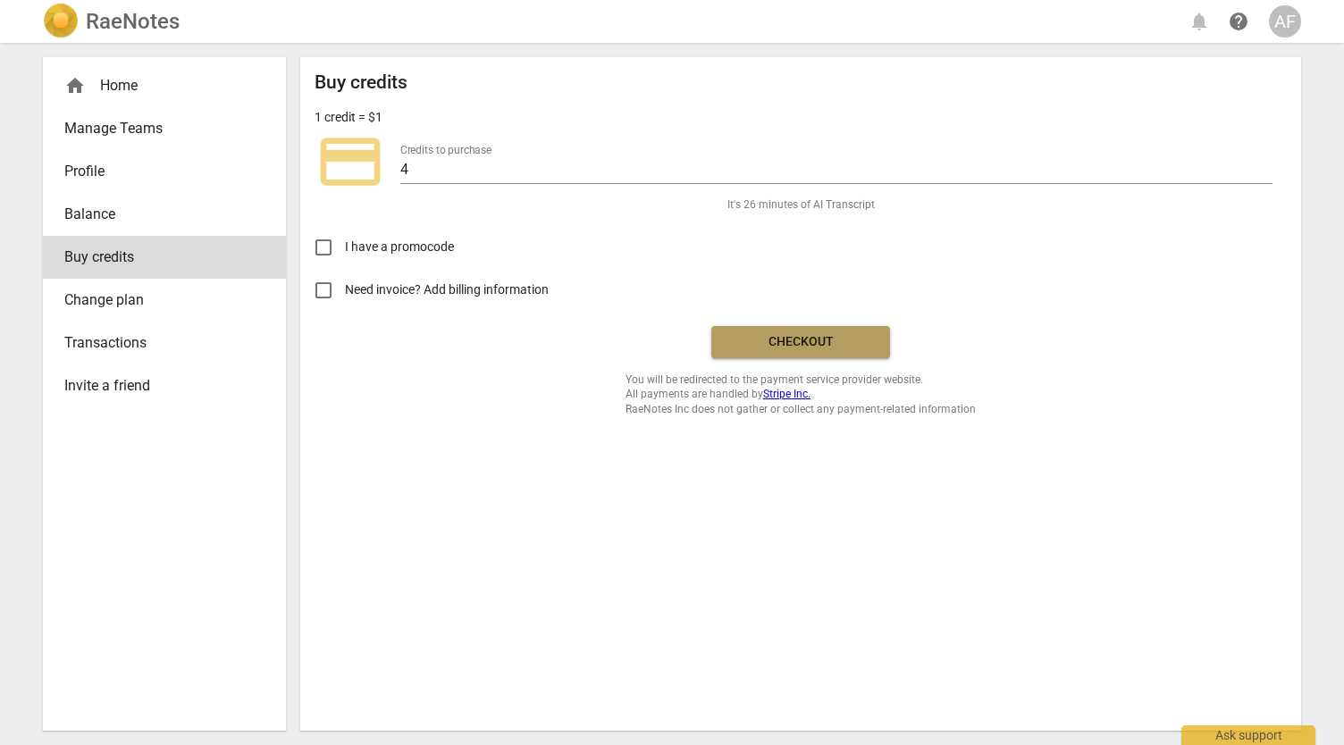
click at [739, 351] on button "Checkout" at bounding box center [800, 342] width 179 height 32
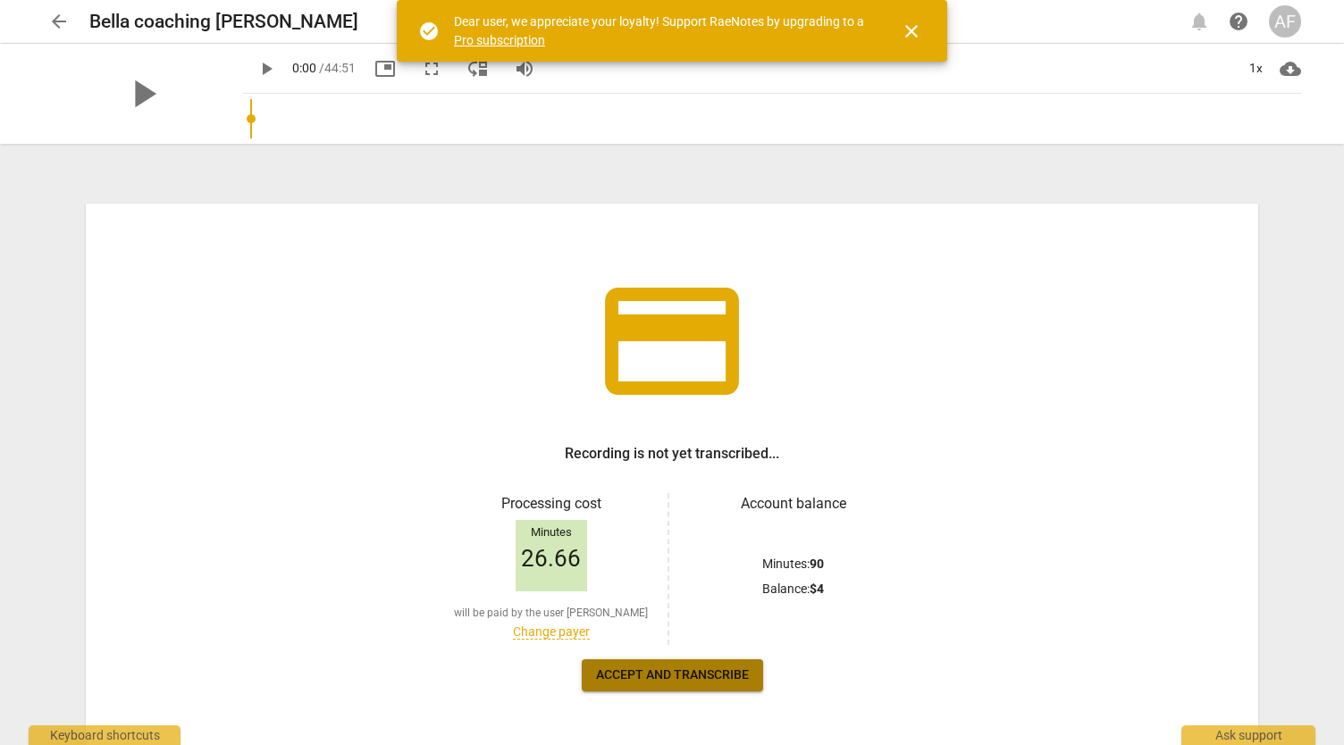
click at [717, 672] on span "Accept and transcribe" at bounding box center [672, 675] width 153 height 18
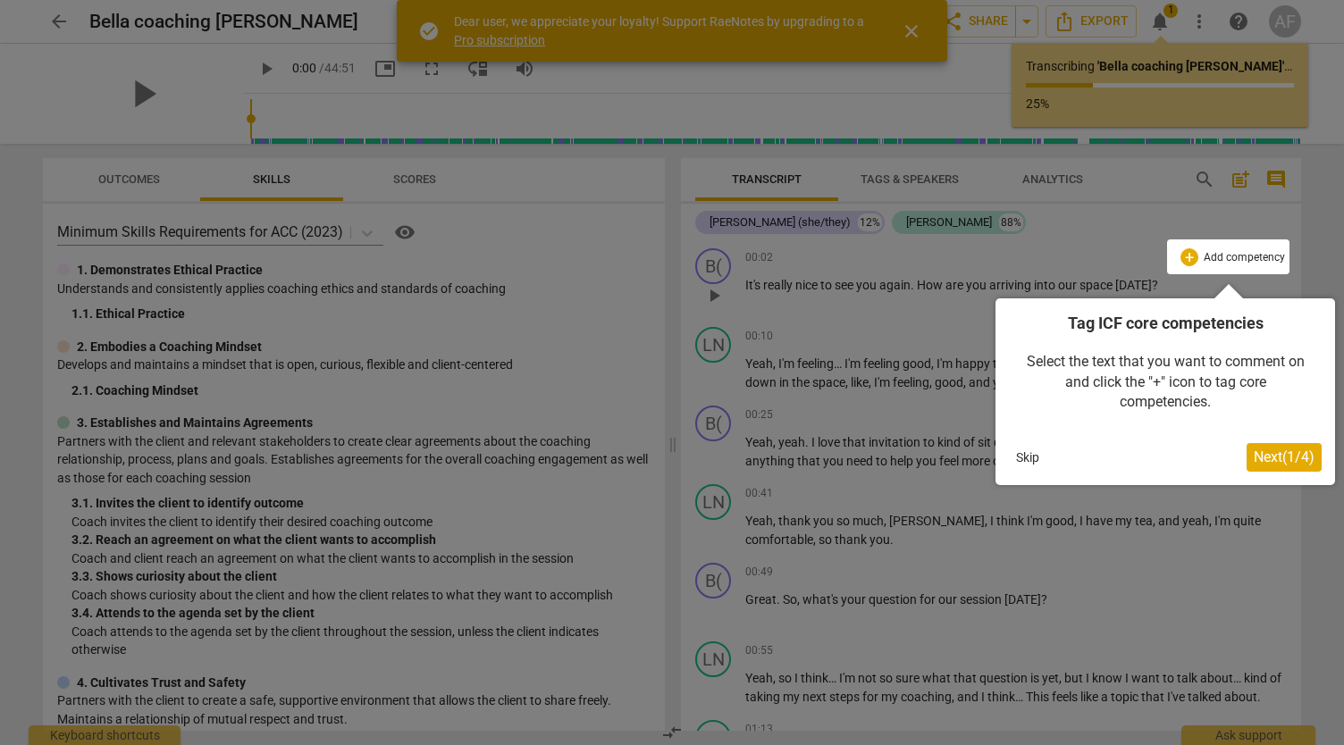
click at [1260, 462] on span "Next ( 1 / 4 )" at bounding box center [1283, 456] width 61 height 17
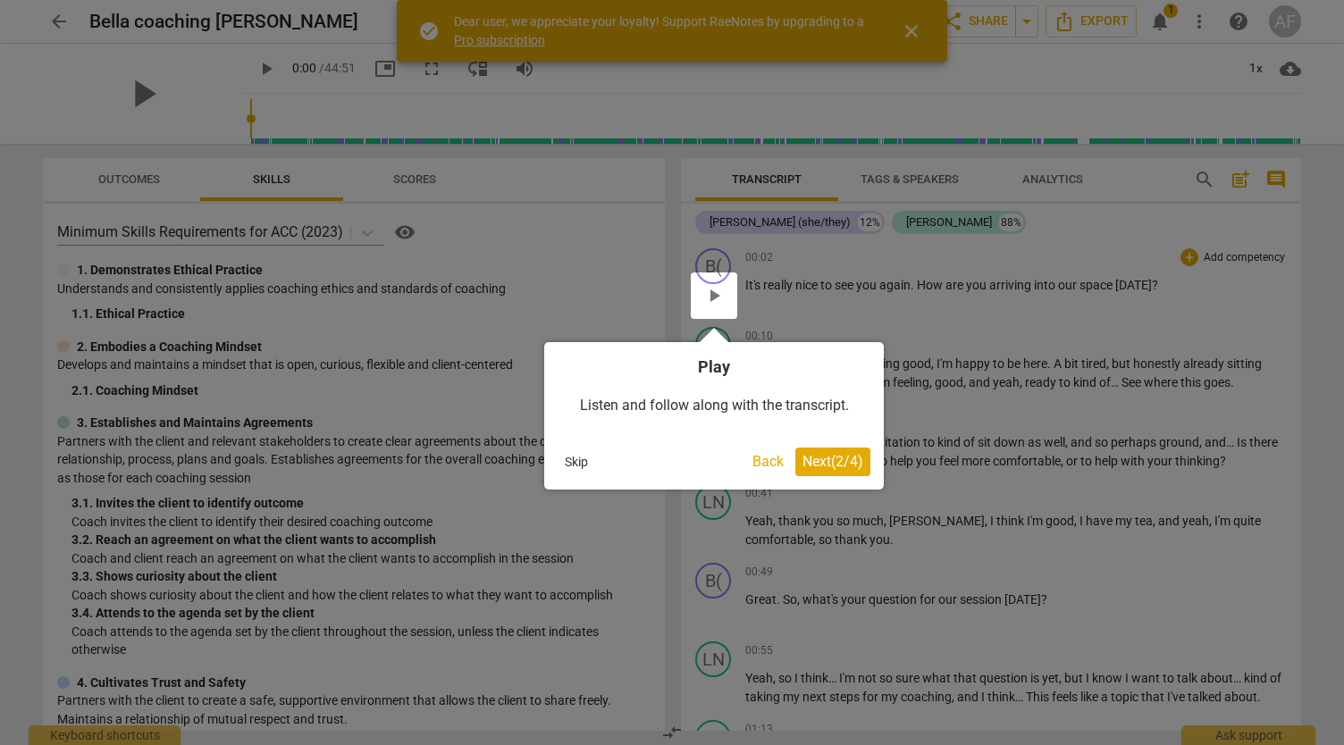
click at [840, 467] on span "Next ( 2 / 4 )" at bounding box center [832, 461] width 61 height 17
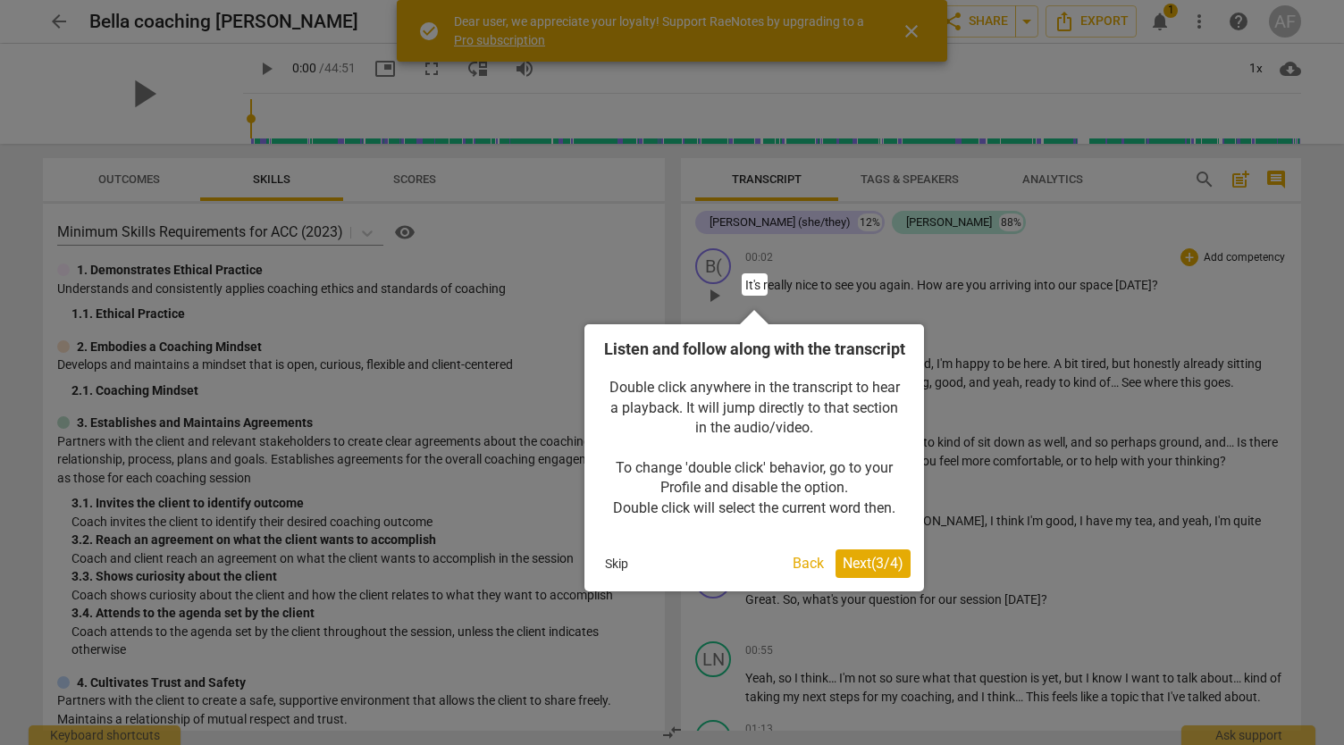
click at [861, 572] on span "Next ( 3 / 4 )" at bounding box center [872, 563] width 61 height 17
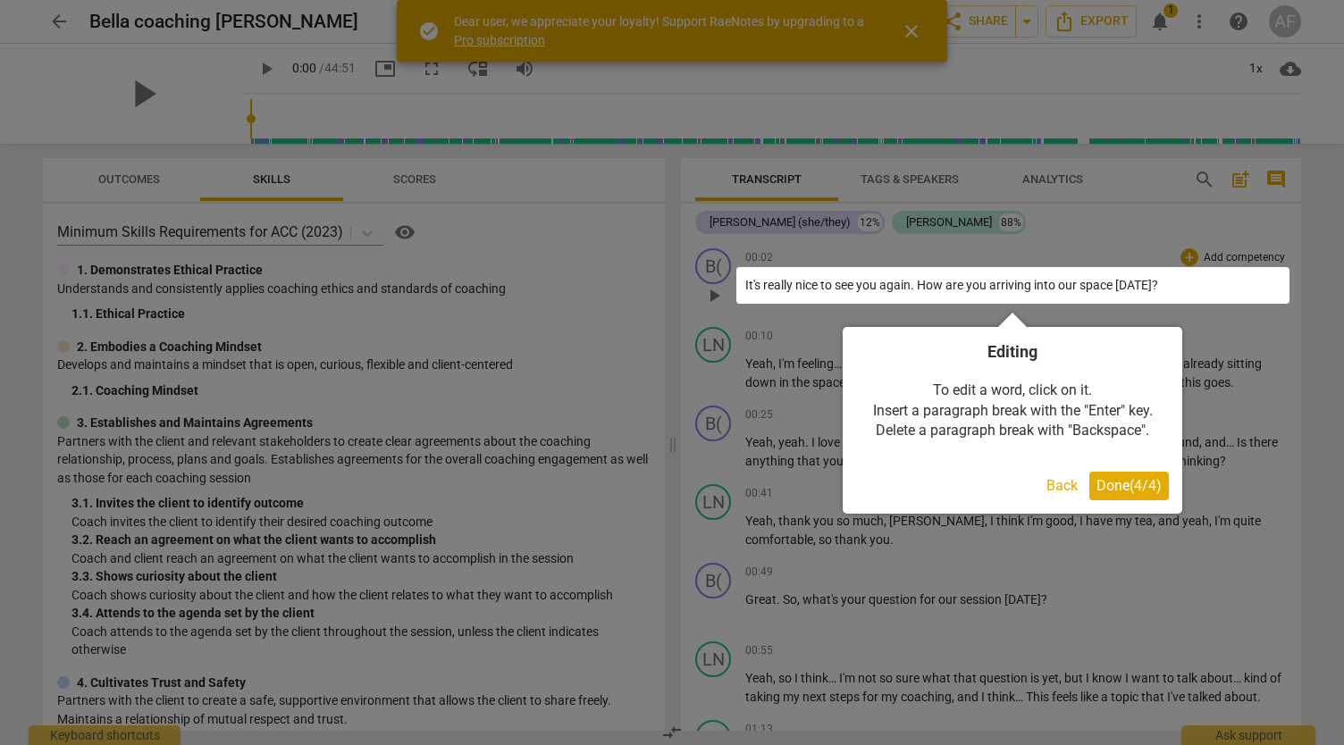
click at [1146, 490] on span "Done ( 4 / 4 )" at bounding box center [1128, 485] width 65 height 17
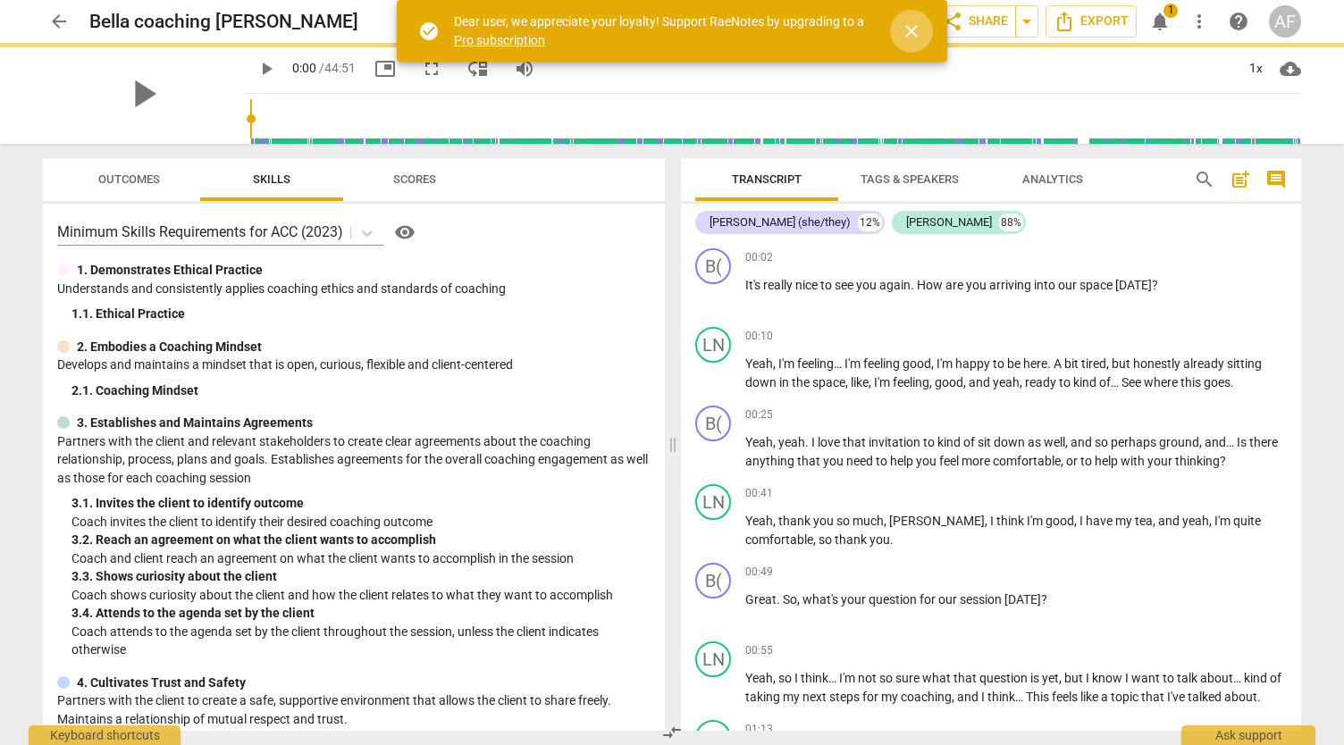
click at [912, 24] on span "close" at bounding box center [910, 31] width 21 height 21
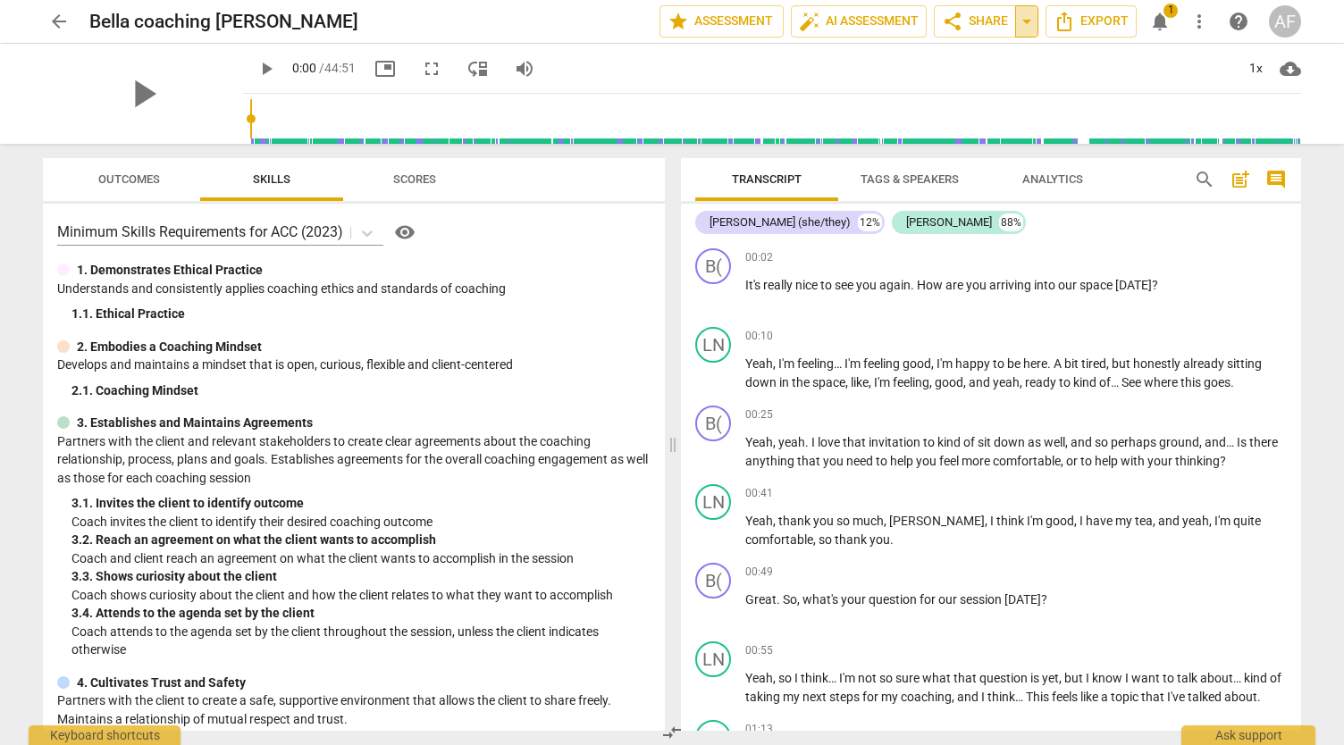
click at [1033, 24] on span "arrow_drop_down" at bounding box center [1026, 21] width 21 height 21
click at [987, 24] on span "share Share" at bounding box center [975, 21] width 66 height 21
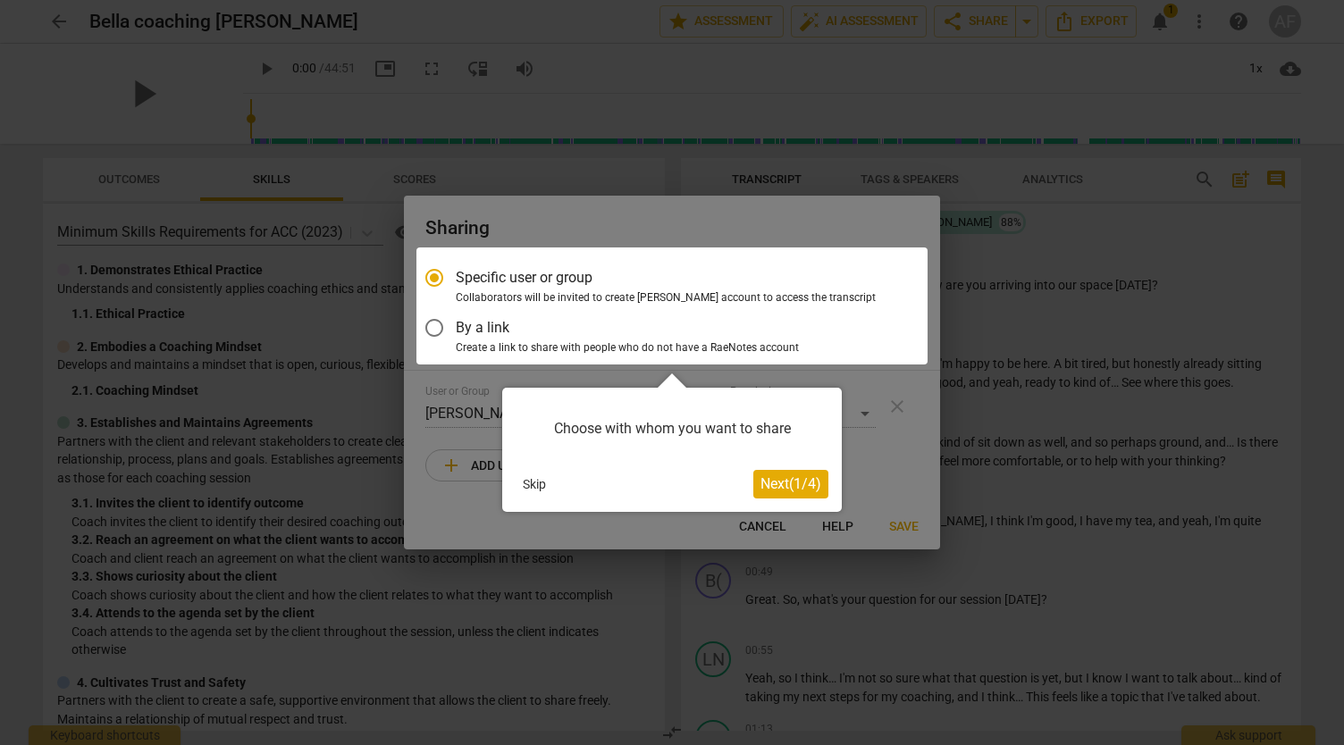
click at [772, 486] on span "Next ( 1 / 4 )" at bounding box center [790, 483] width 61 height 17
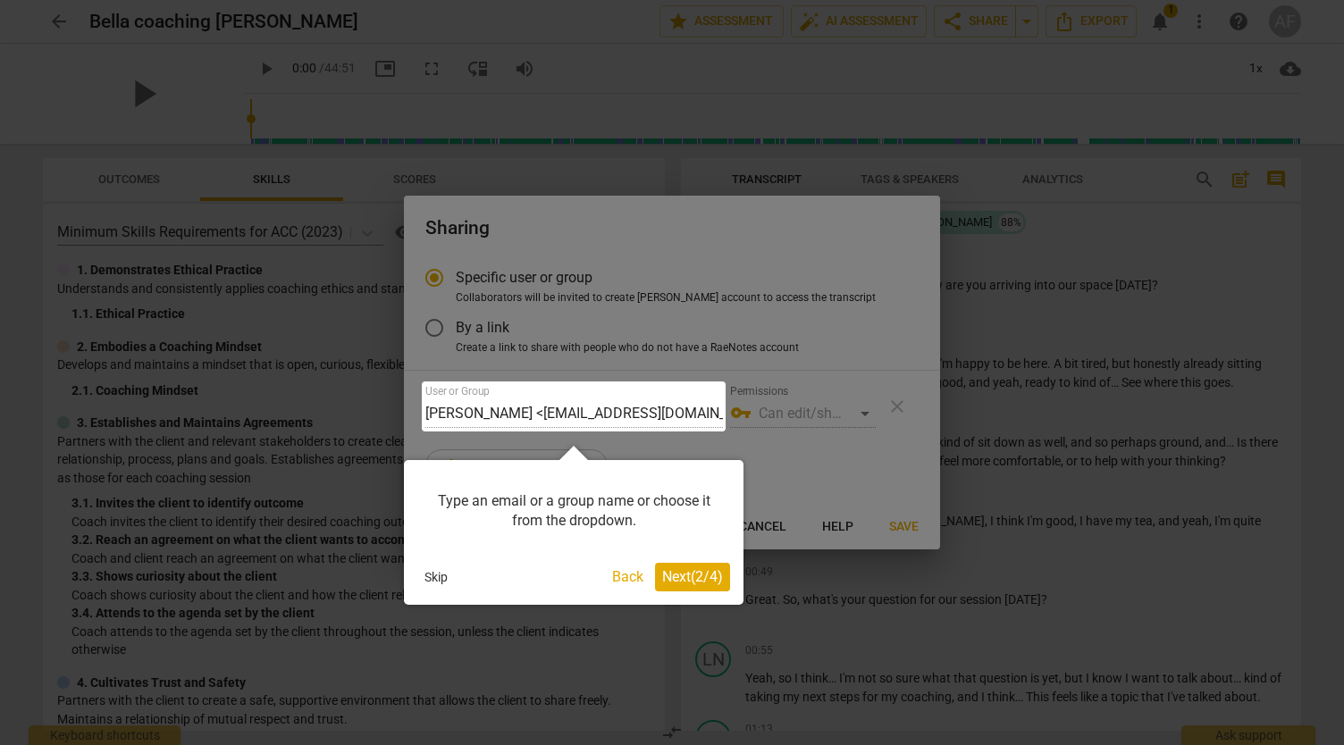
click at [712, 580] on span "Next ( 2 / 4 )" at bounding box center [692, 576] width 61 height 17
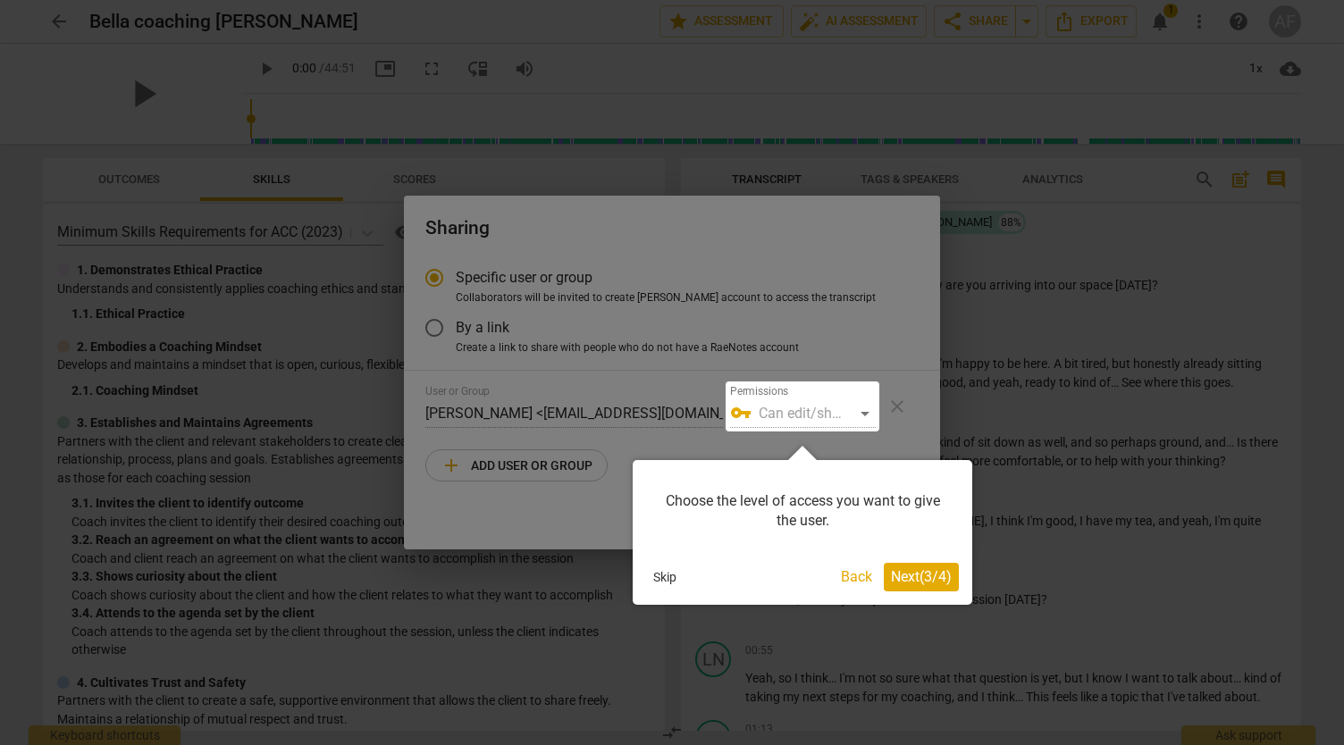
click at [894, 576] on span "Next ( 3 / 4 )" at bounding box center [921, 576] width 61 height 17
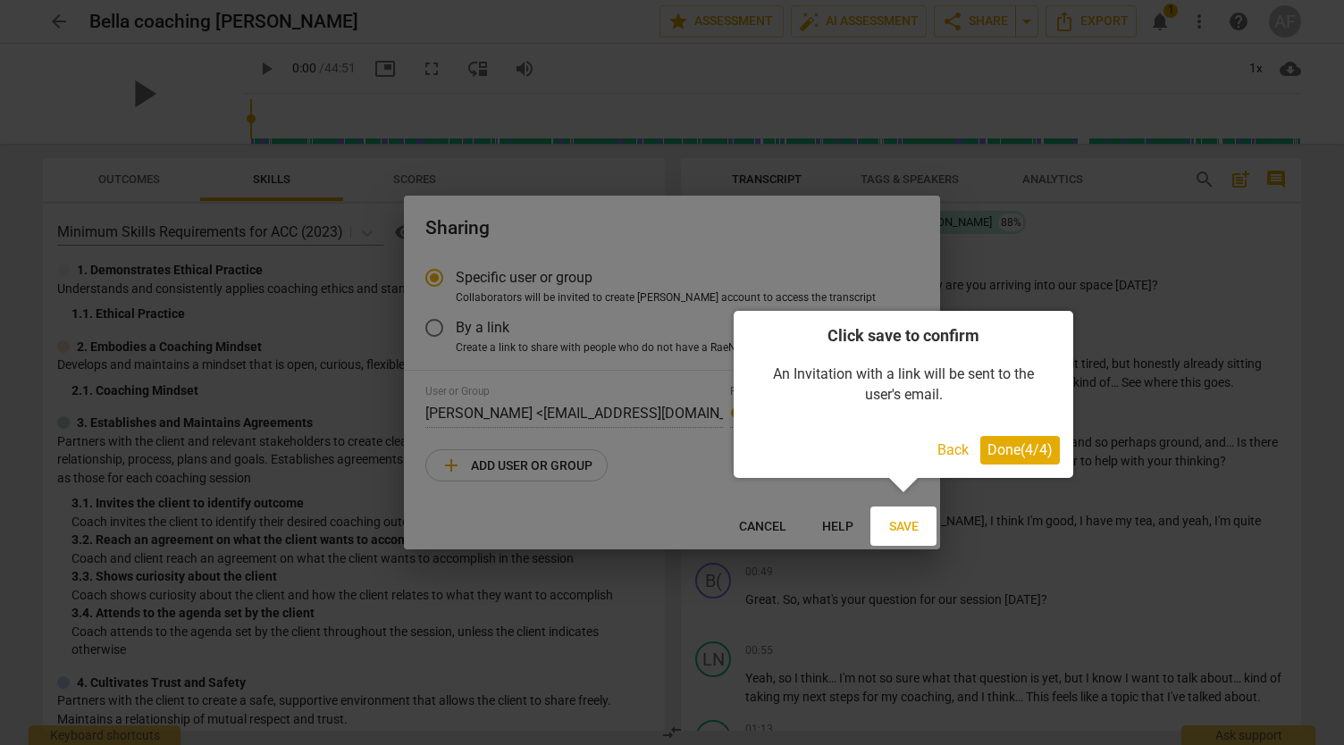
click at [993, 451] on span "Done ( 4 / 4 )" at bounding box center [1019, 449] width 65 height 17
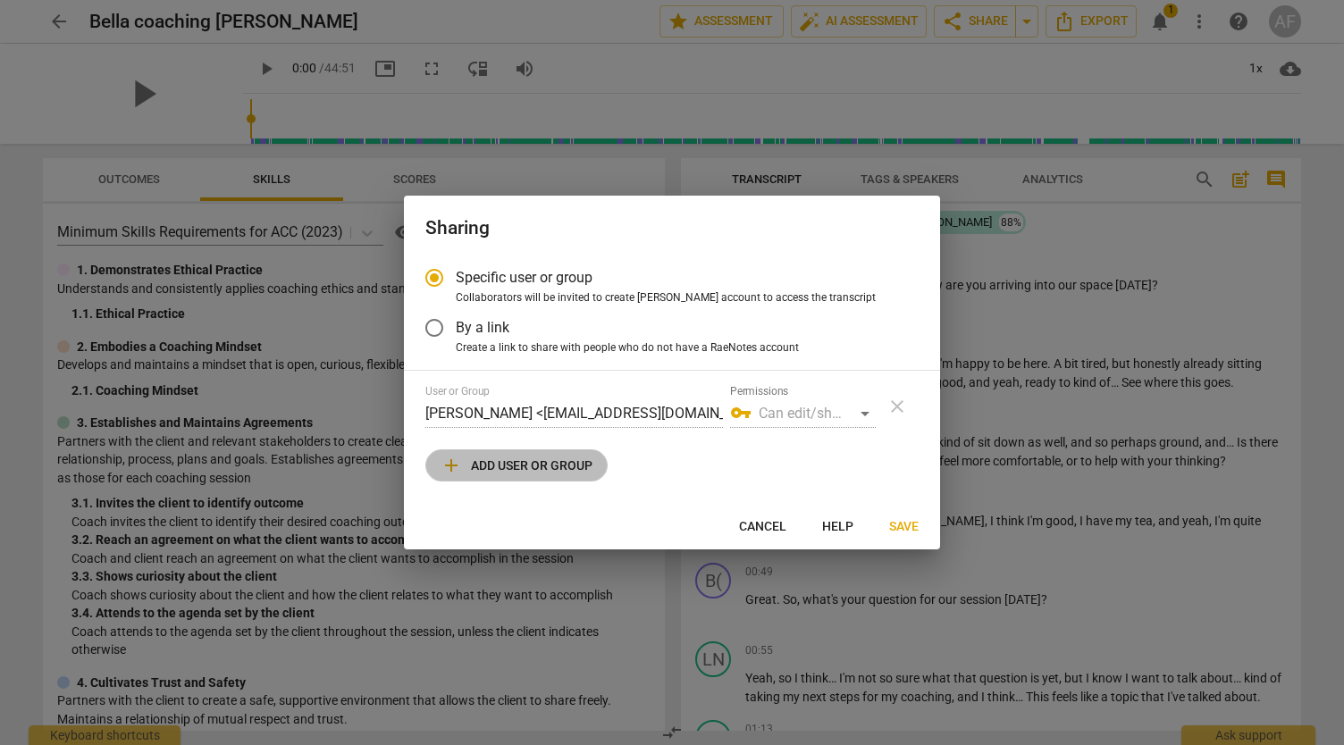
click at [511, 463] on span "add Add user or group" at bounding box center [516, 465] width 152 height 21
radio input "false"
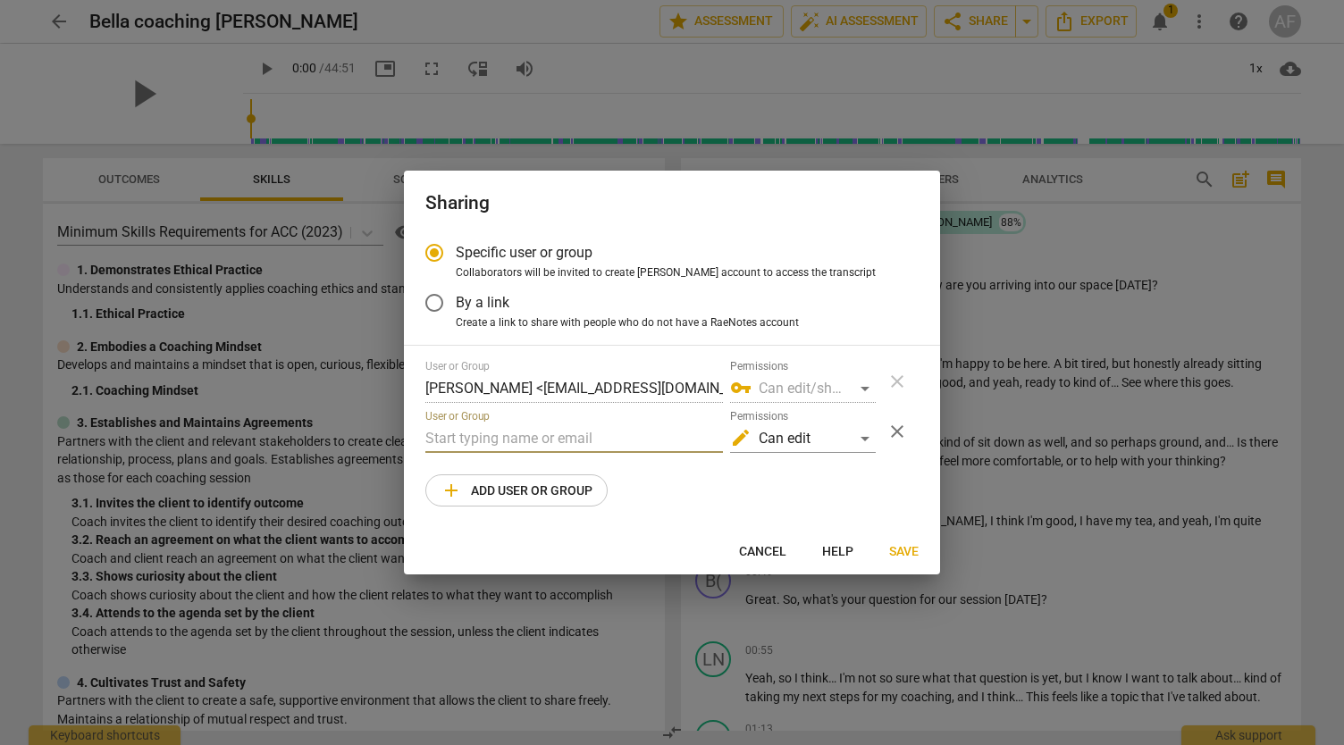
click at [498, 440] on input "text" at bounding box center [573, 438] width 297 height 29
paste input "[EMAIL_ADDRESS][DOMAIN_NAME]"
type input "[EMAIL_ADDRESS][DOMAIN_NAME]"
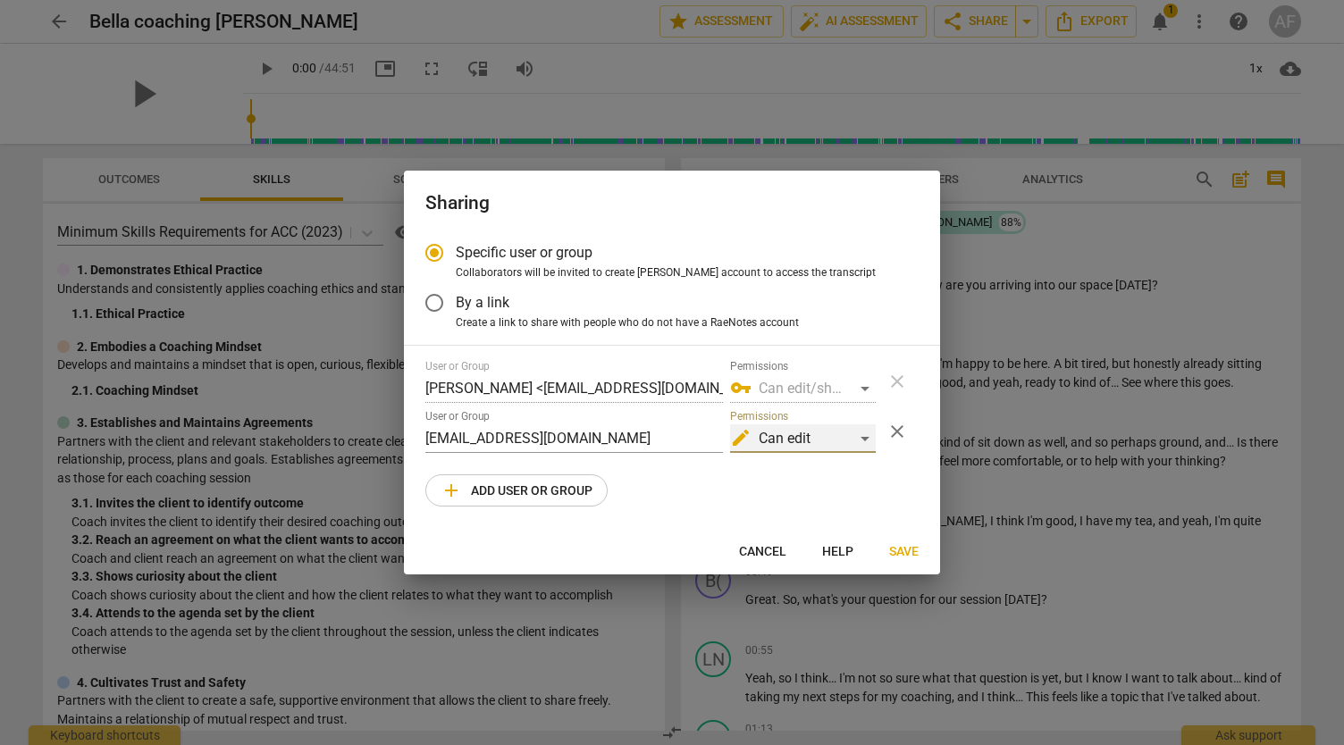
click at [860, 441] on div "edit Can edit" at bounding box center [803, 438] width 146 height 29
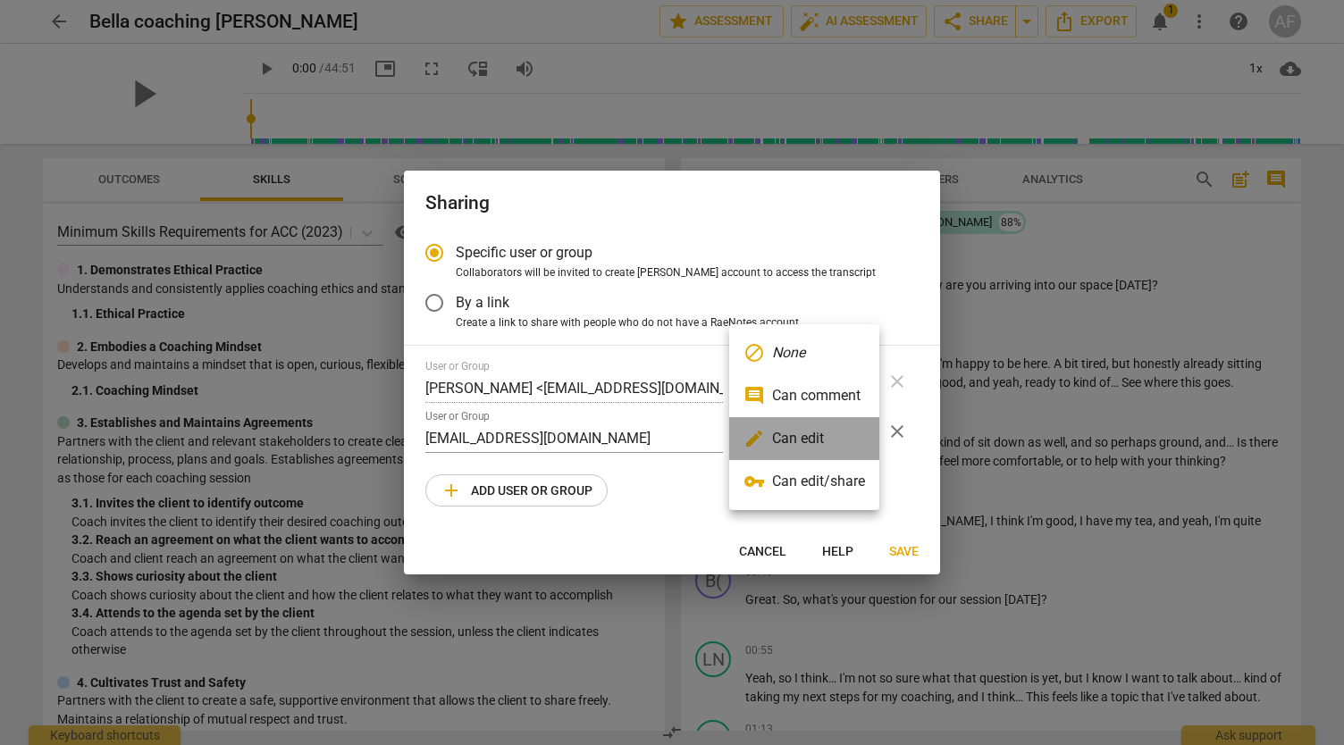
click at [860, 441] on li "edit Can edit" at bounding box center [804, 438] width 150 height 43
radio input "false"
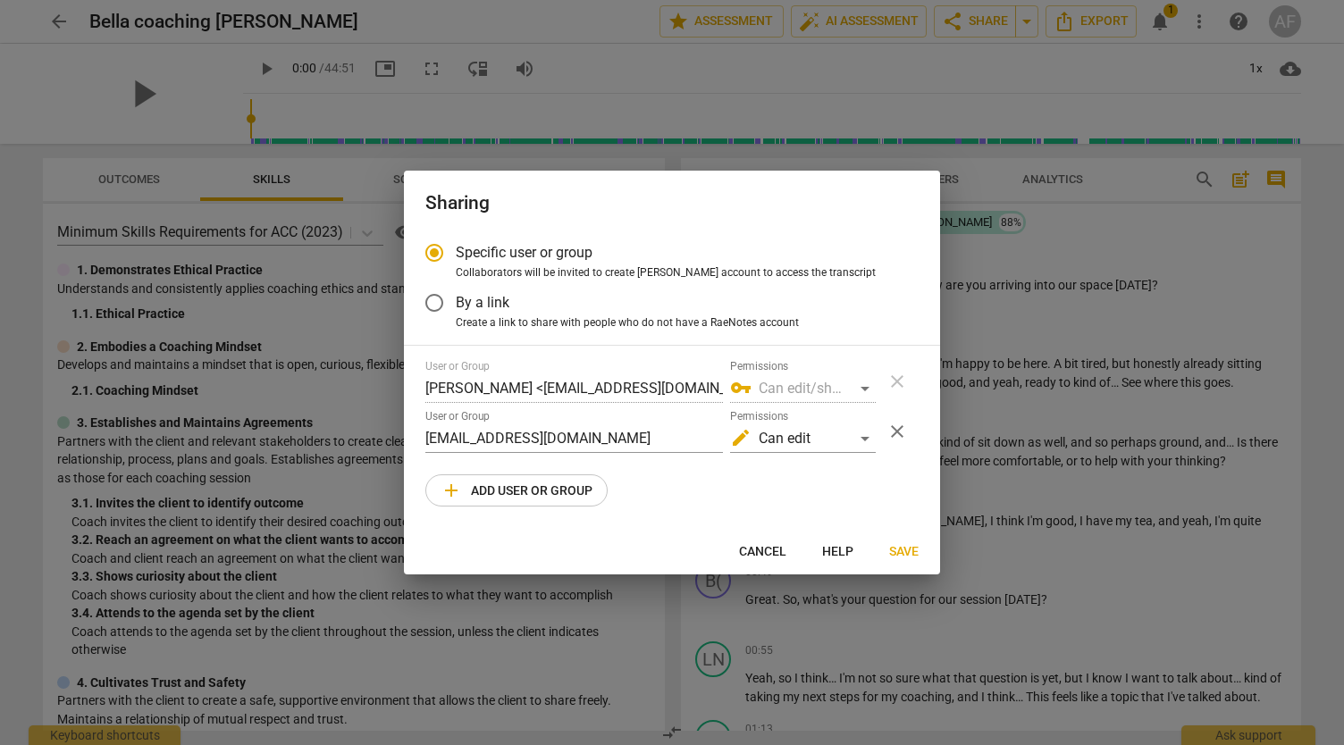
click at [704, 494] on div "User or Group [PERSON_NAME] <[EMAIL_ADDRESS][DOMAIN_NAME]> Permissions vpn_key …" at bounding box center [671, 433] width 493 height 147
click at [901, 546] on span "Save" at bounding box center [903, 552] width 29 height 18
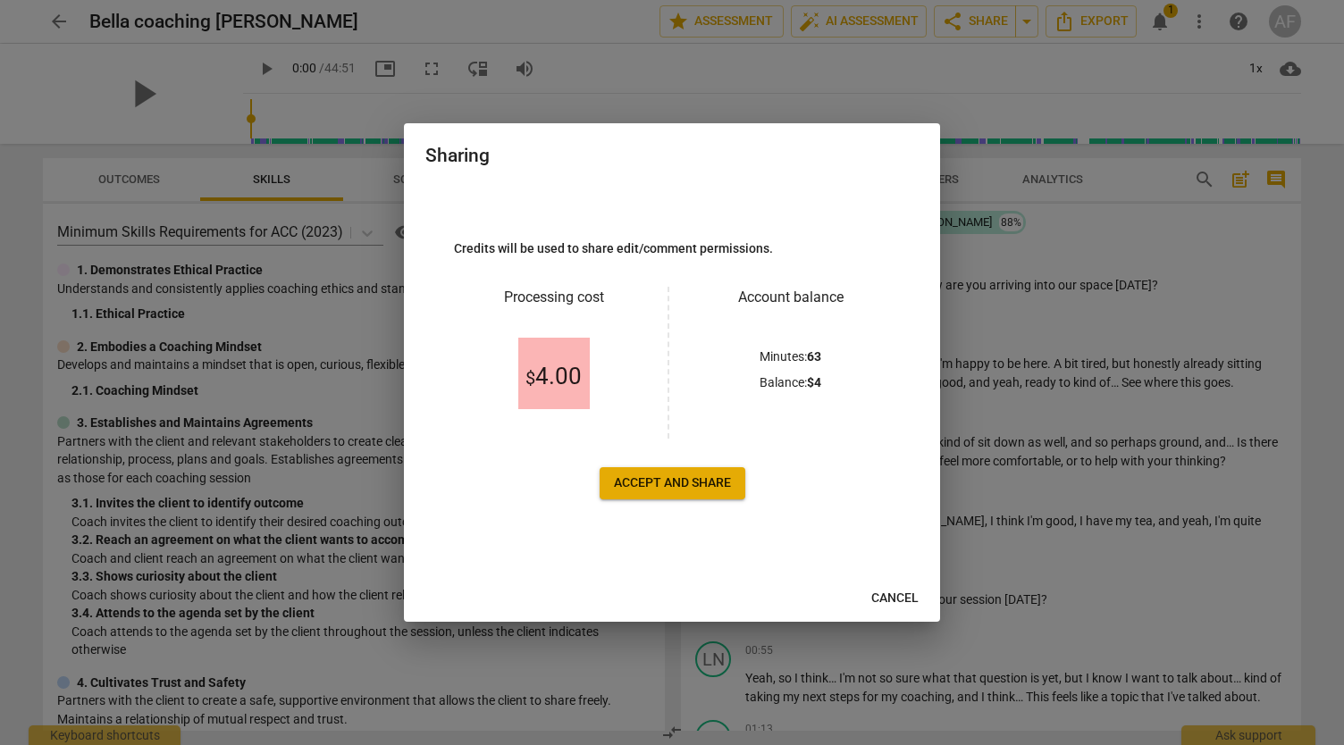
click at [691, 486] on span "Accept and share" at bounding box center [672, 483] width 117 height 18
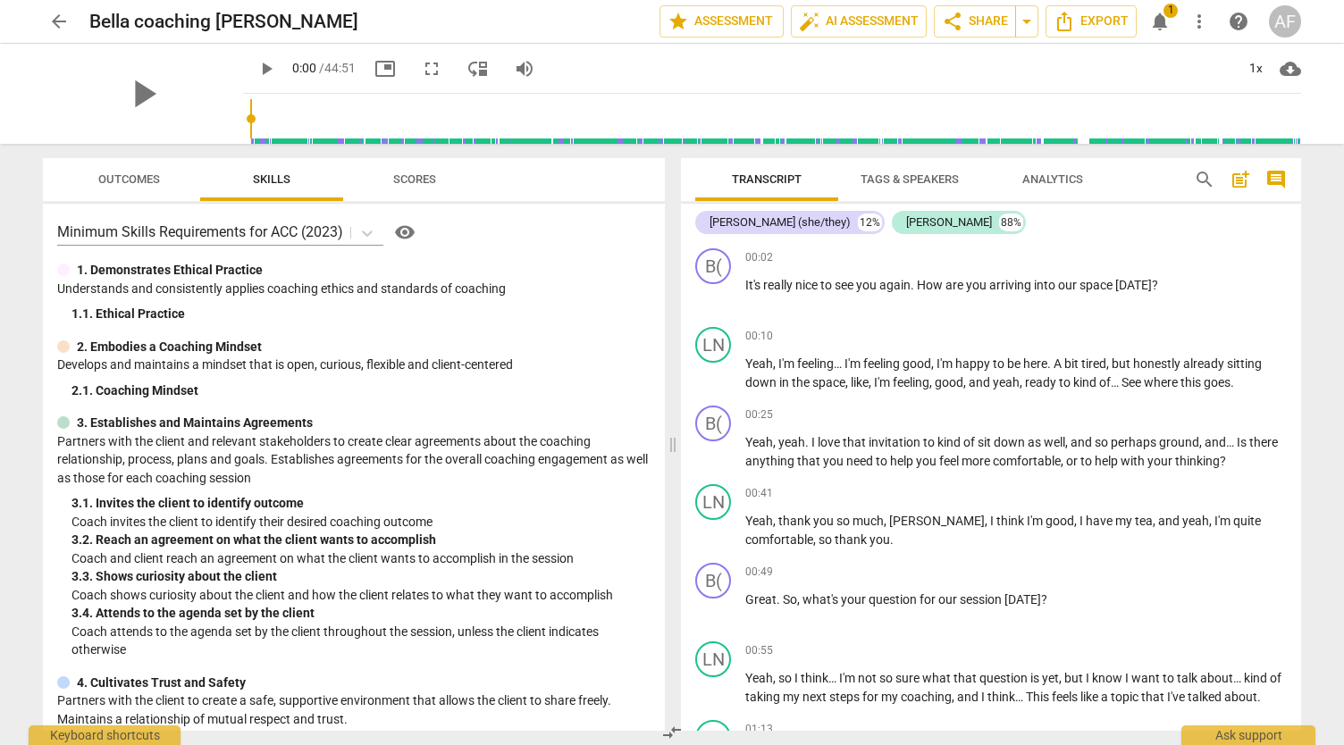
scroll to position [428, 0]
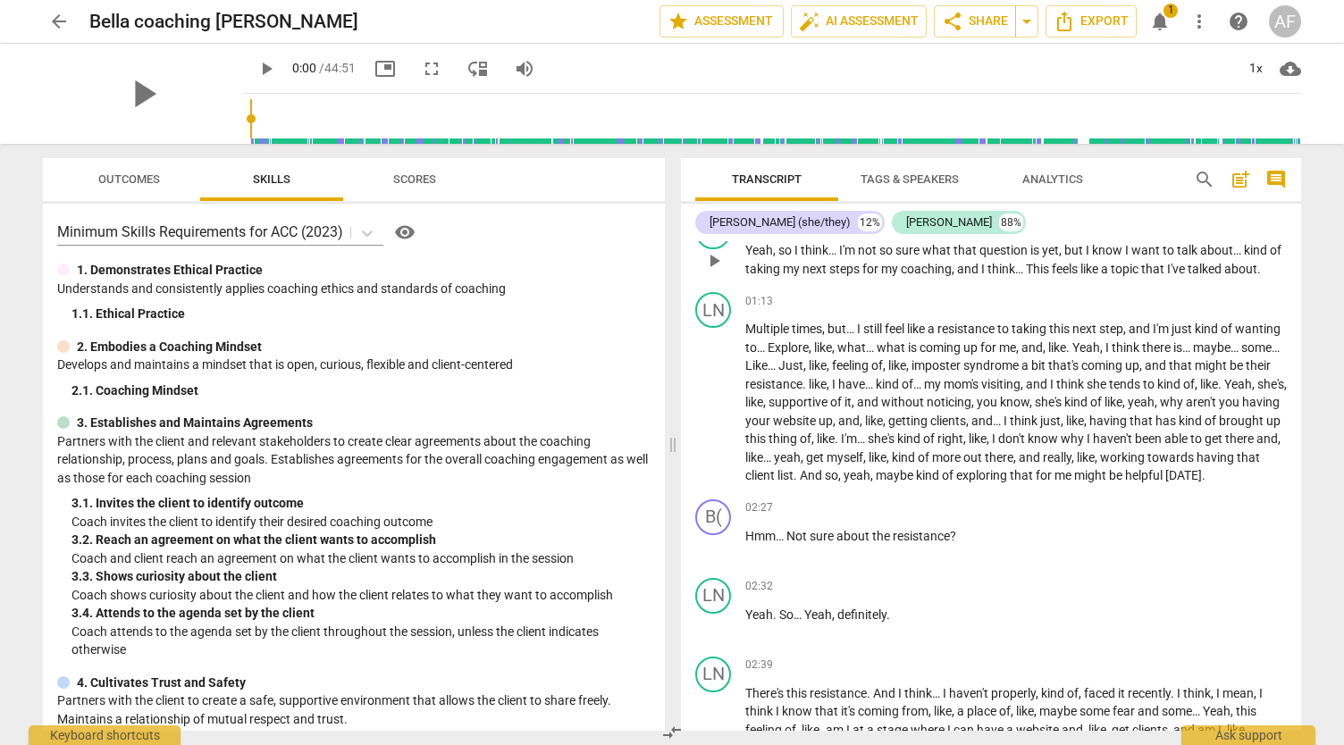
click at [1293, 258] on div "LN play_arrow pause 00:55 + Add competency keyboard_arrow_right Yeah , so I thi…" at bounding box center [991, 245] width 620 height 79
drag, startPoint x: 1301, startPoint y: 262, endPoint x: 1308, endPoint y: 289, distance: 27.7
click at [1308, 289] on div "Transcript Tags & Speakers Analytics search post_add comment [PERSON_NAME] (she…" at bounding box center [994, 444] width 641 height 601
click at [402, 174] on span "Scores" at bounding box center [414, 178] width 43 height 13
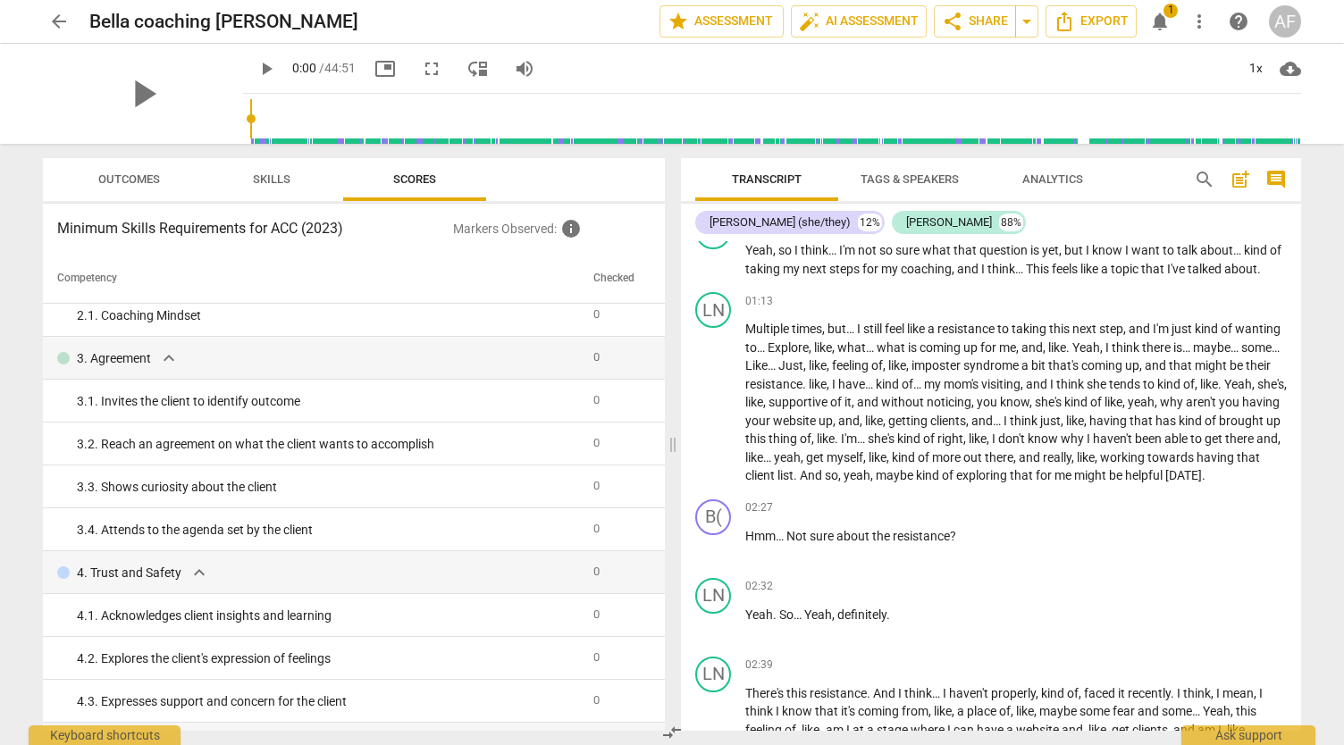
scroll to position [0, 0]
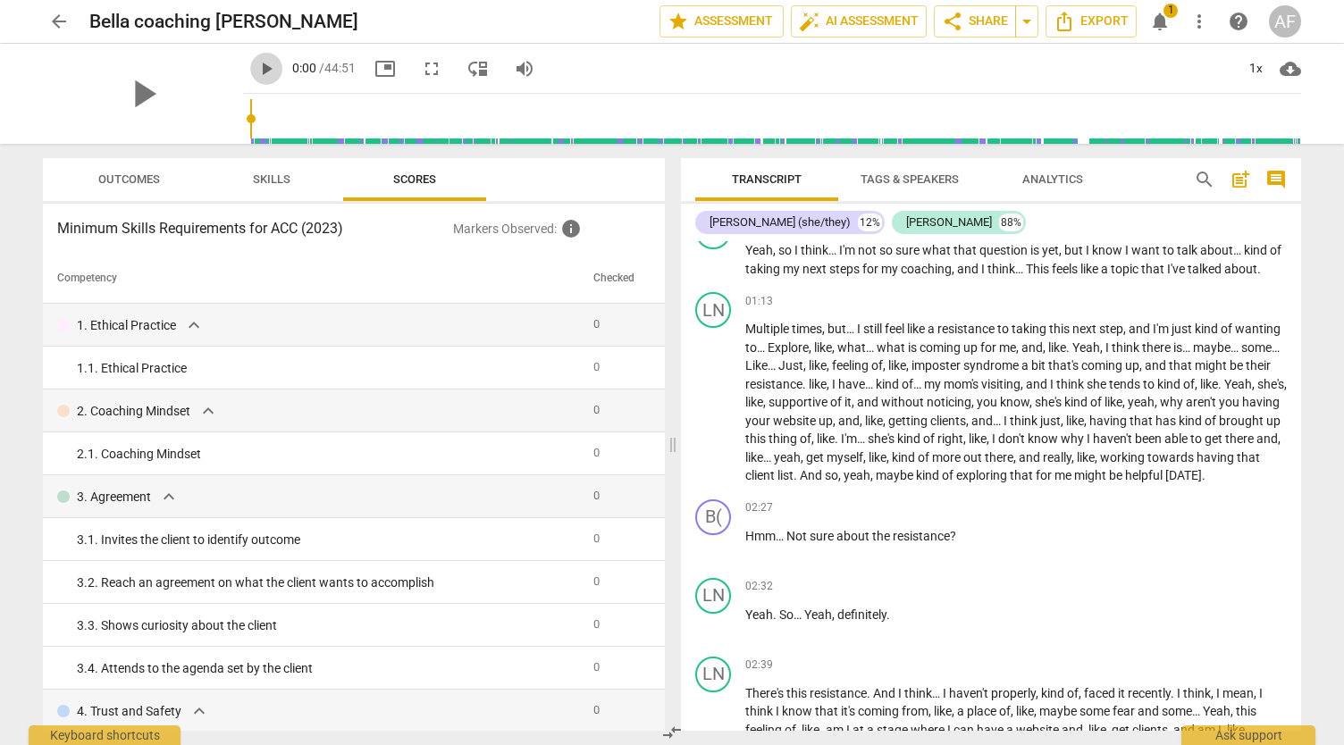
click at [255, 72] on span "play_arrow" at bounding box center [265, 68] width 21 height 21
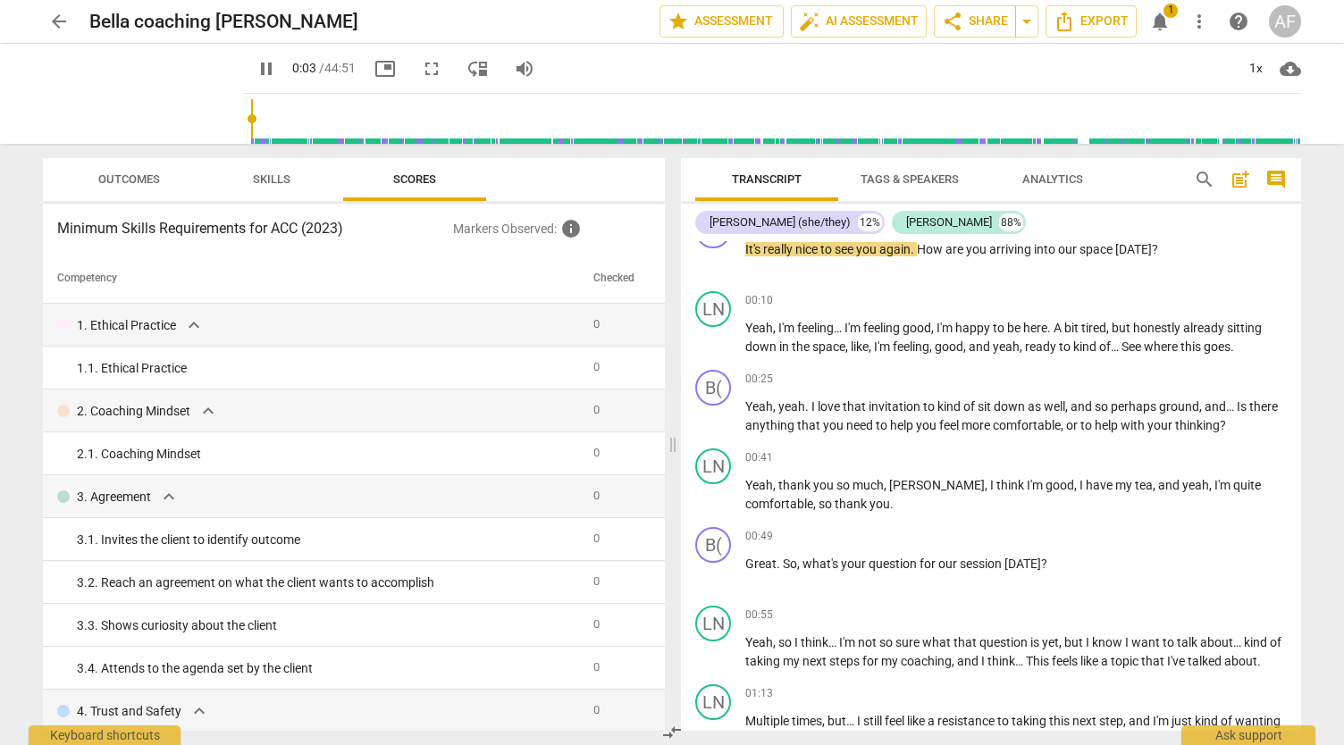
click at [255, 71] on span "pause" at bounding box center [265, 68] width 21 height 21
click at [277, 139] on input "range" at bounding box center [775, 118] width 1051 height 57
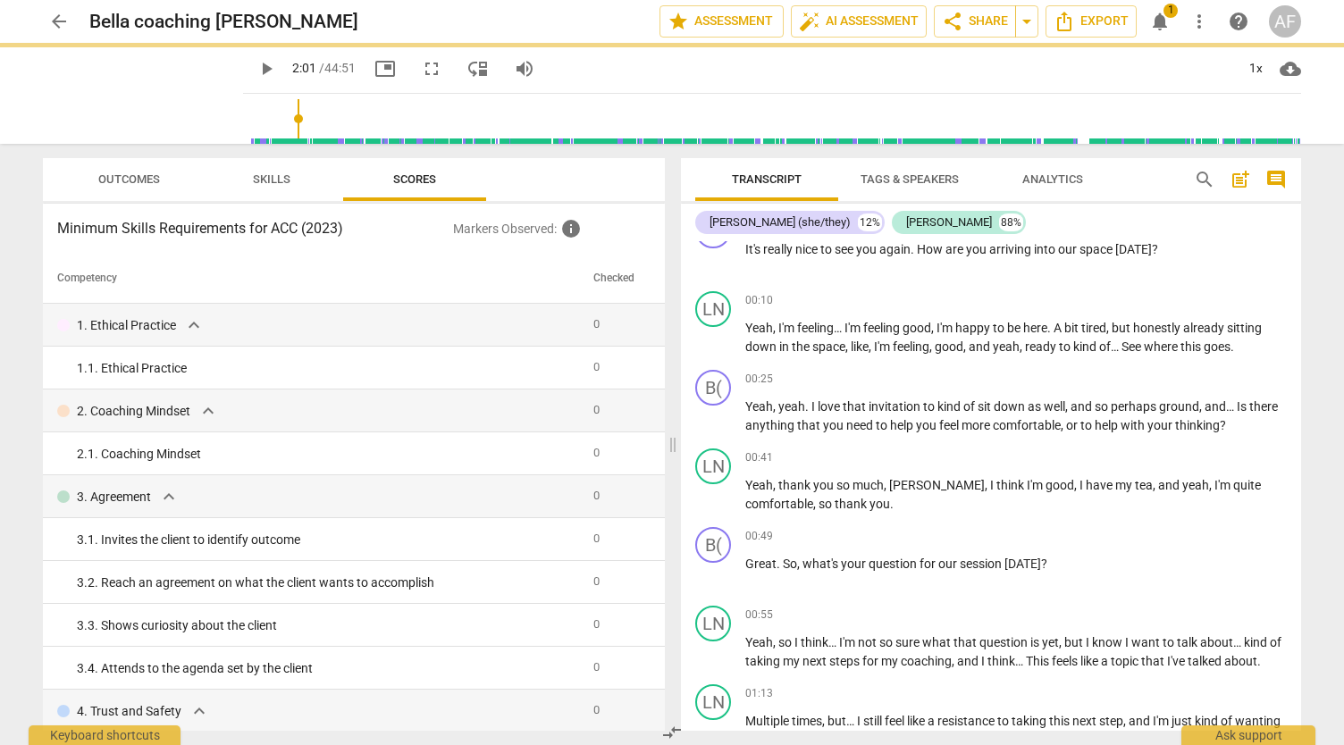
type input "230"
click at [320, 138] on input "range" at bounding box center [775, 118] width 1051 height 57
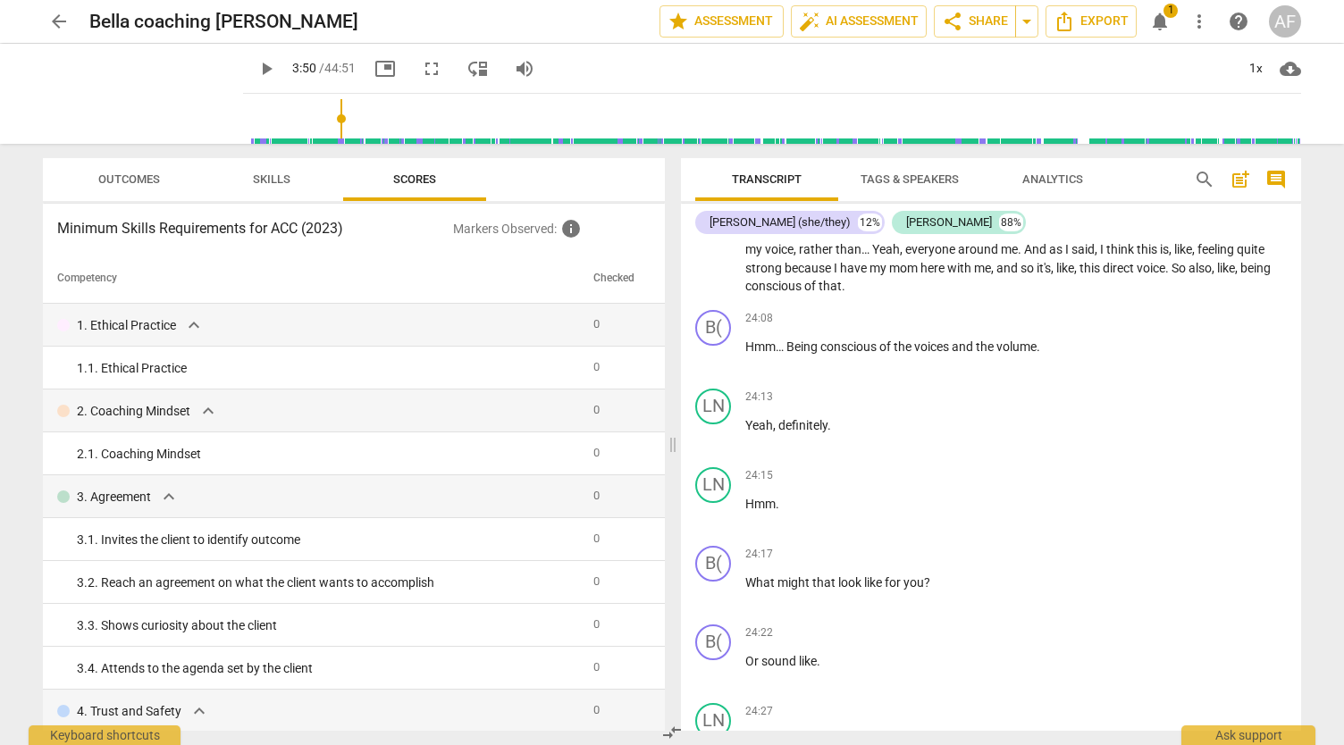
scroll to position [0, 0]
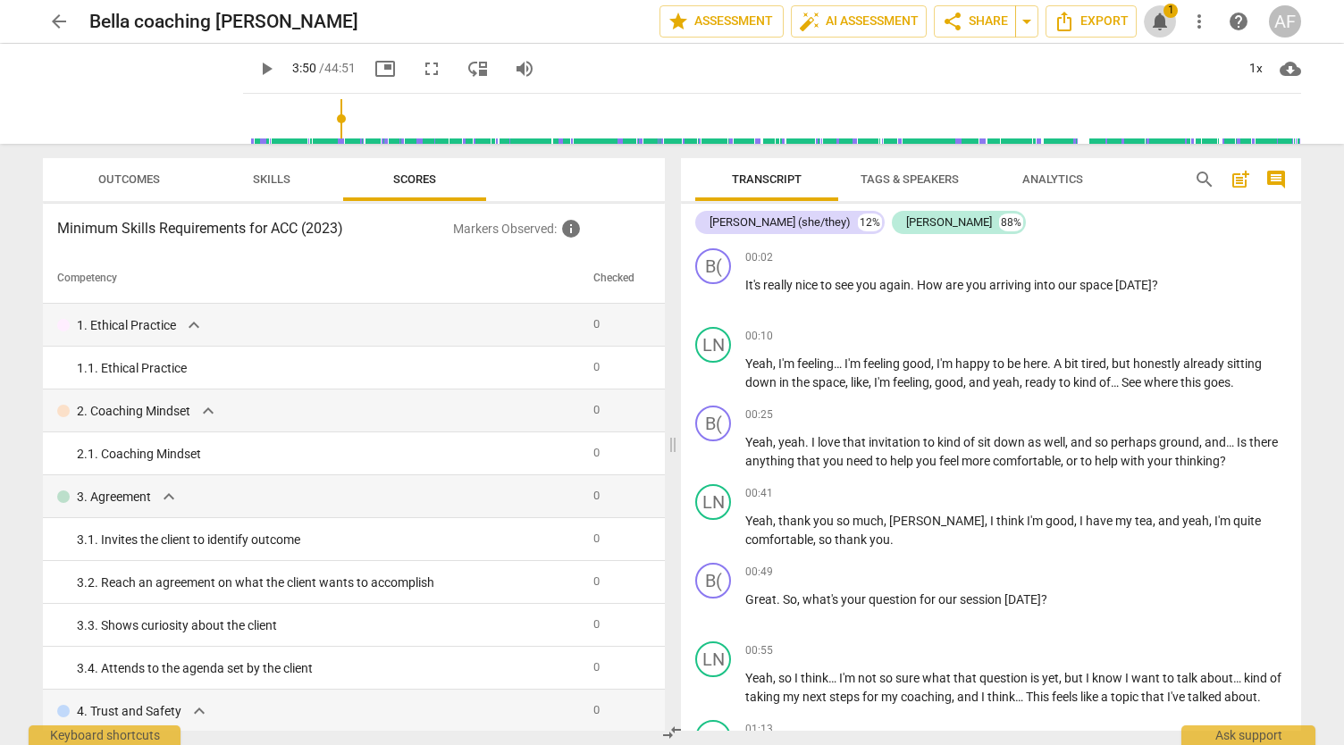
click at [1165, 19] on span "notifications" at bounding box center [1159, 21] width 21 height 21
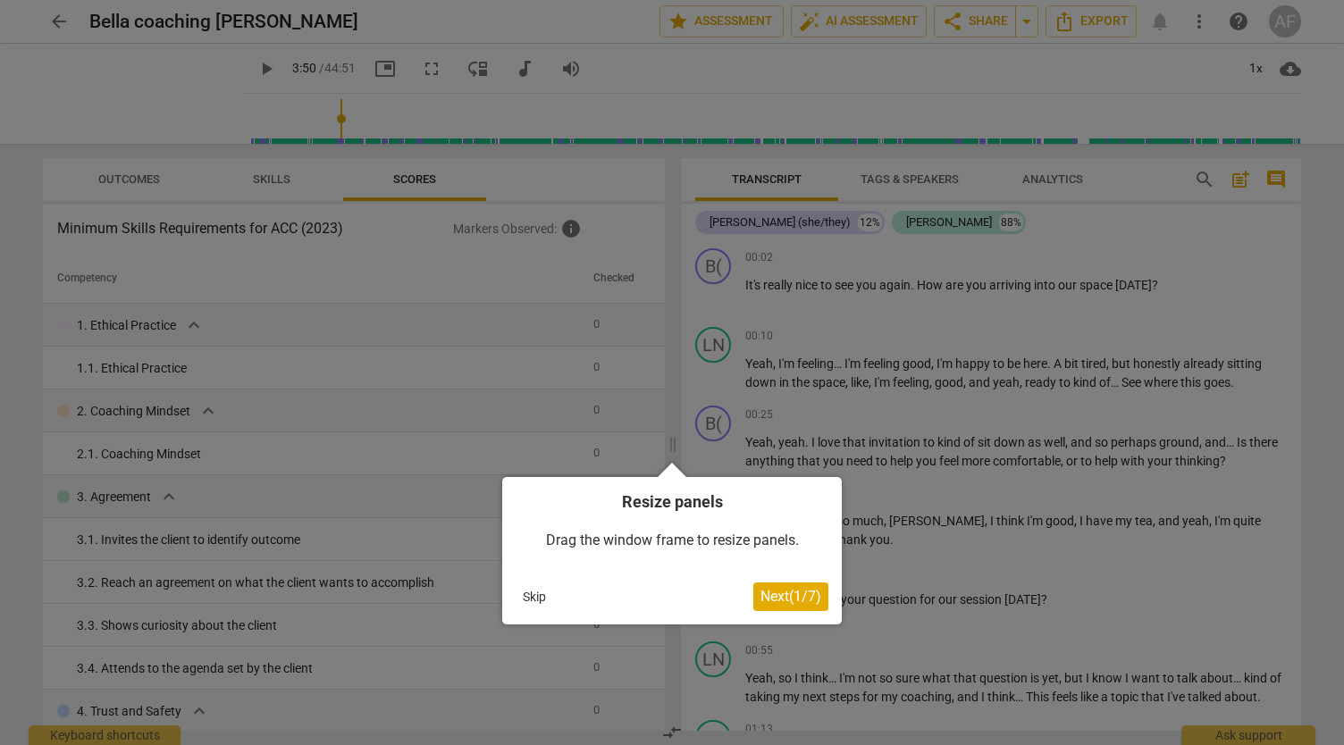
click at [774, 590] on span "Next ( 1 / 7 )" at bounding box center [790, 596] width 61 height 17
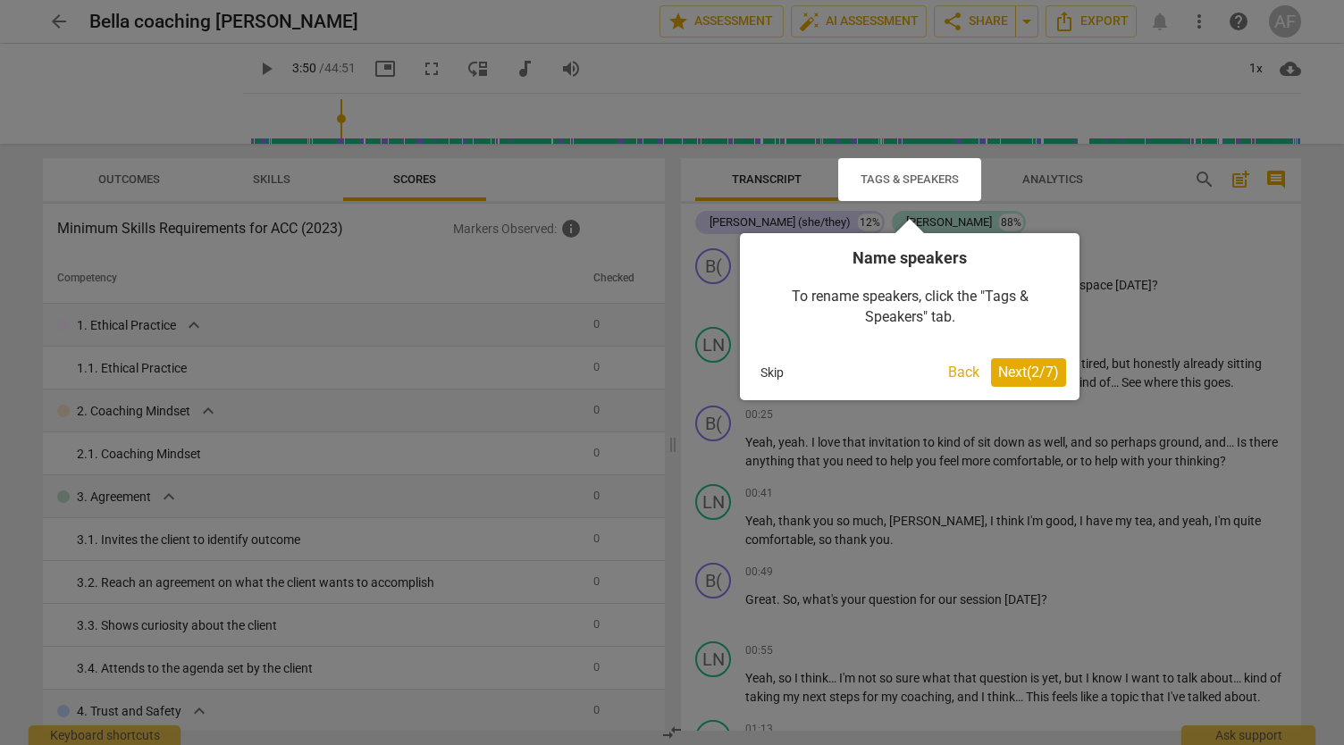
click at [1024, 367] on span "Next ( 2 / 7 )" at bounding box center [1028, 372] width 61 height 17
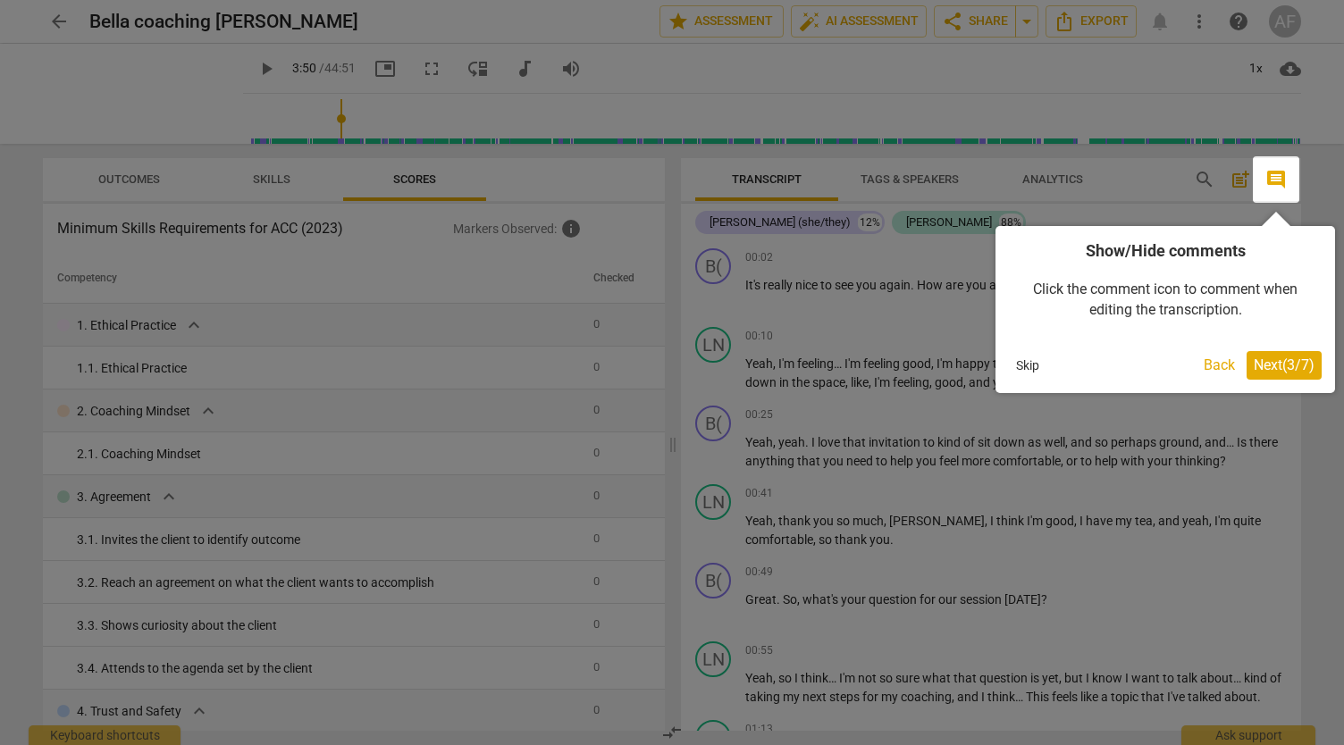
click at [1256, 353] on button "Next ( 3 / 7 )" at bounding box center [1283, 365] width 75 height 29
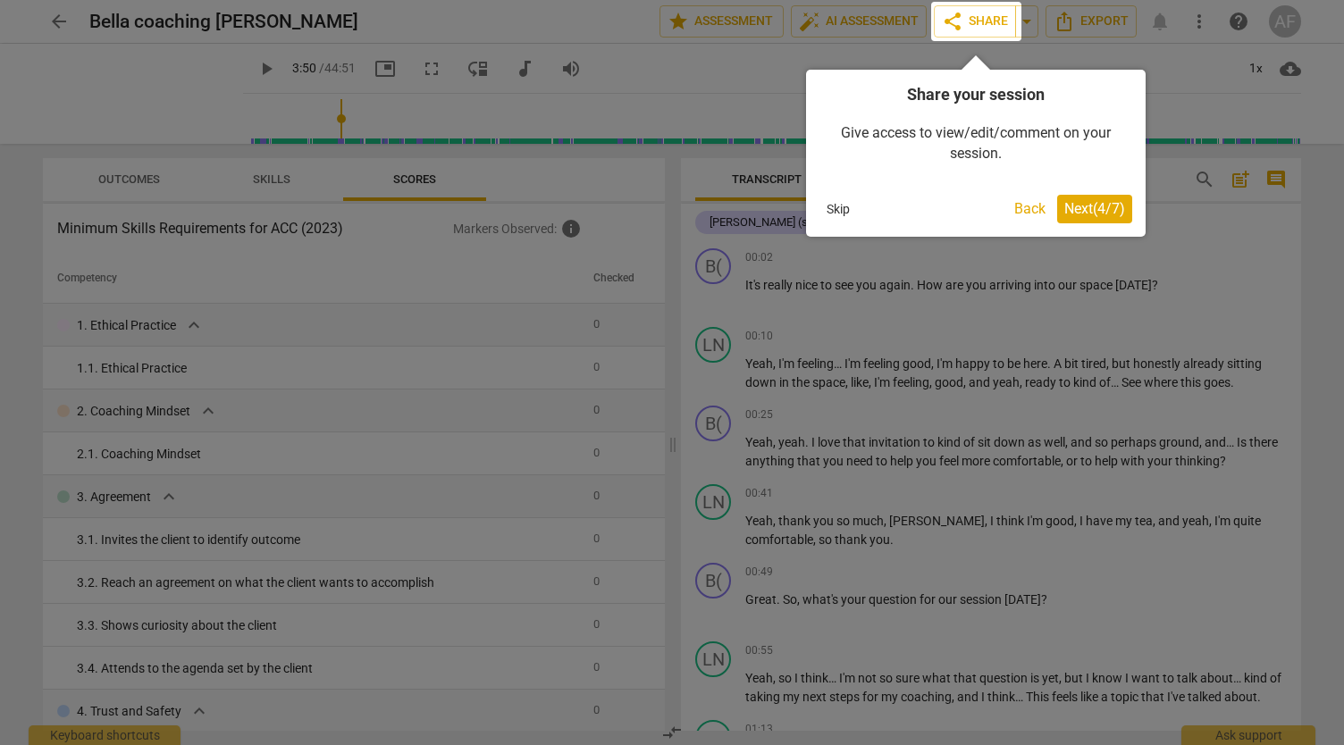
click at [1064, 213] on span "Next ( 4 / 7 )" at bounding box center [1094, 208] width 61 height 17
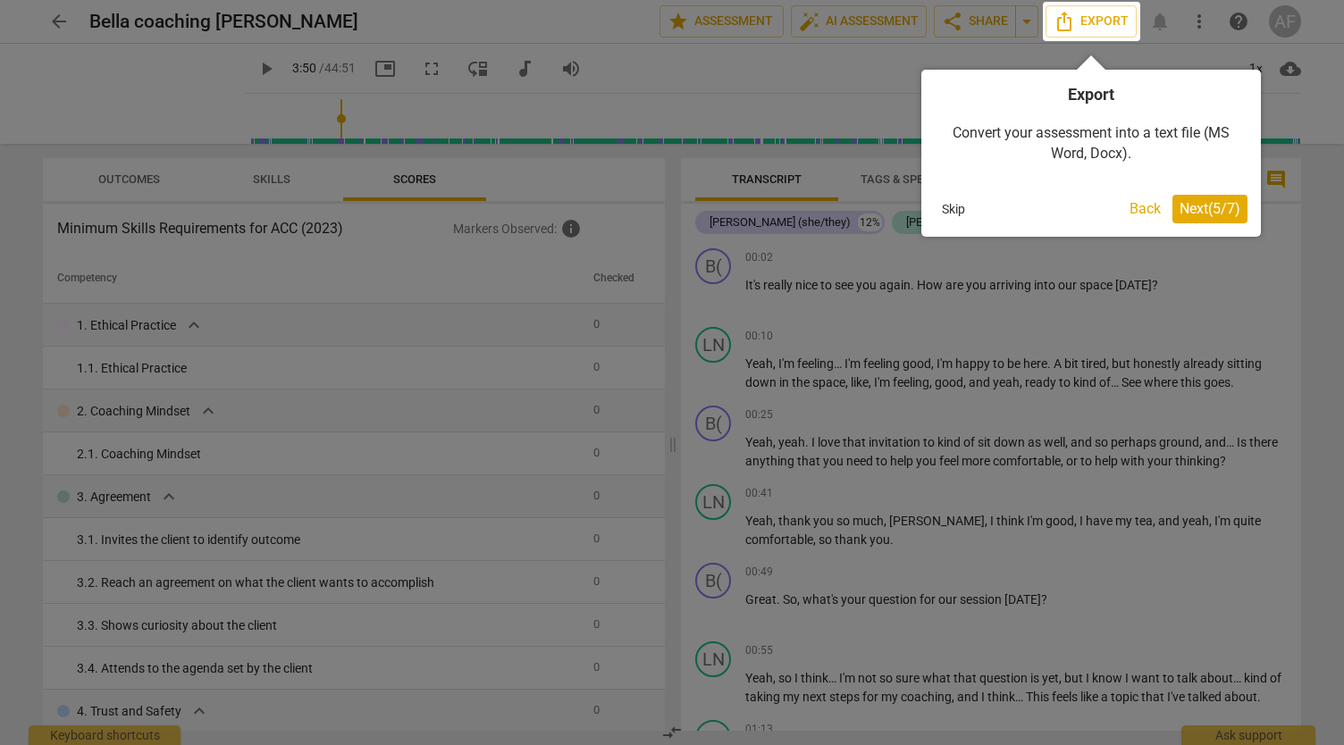
click at [1172, 204] on button "Next ( 5 / 7 )" at bounding box center [1209, 209] width 75 height 29
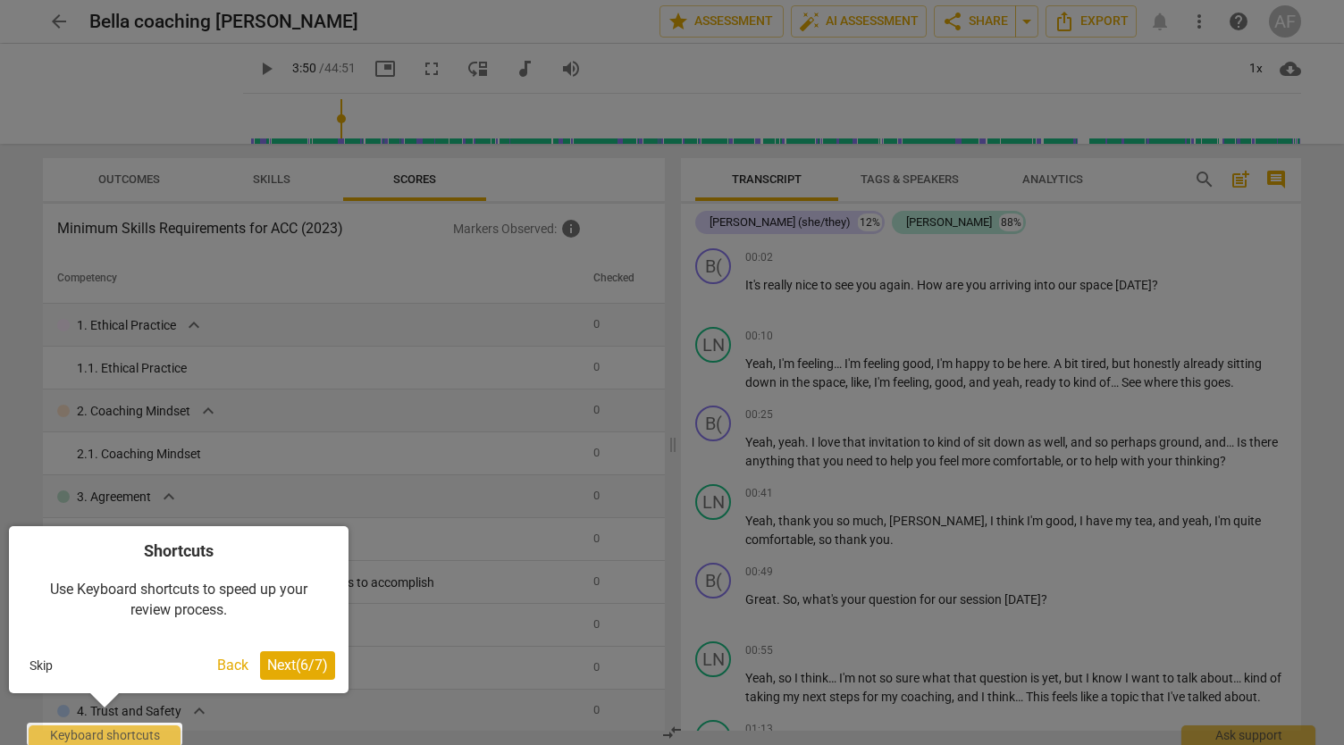
click at [290, 668] on span "Next ( 6 / 7 )" at bounding box center [297, 665] width 61 height 17
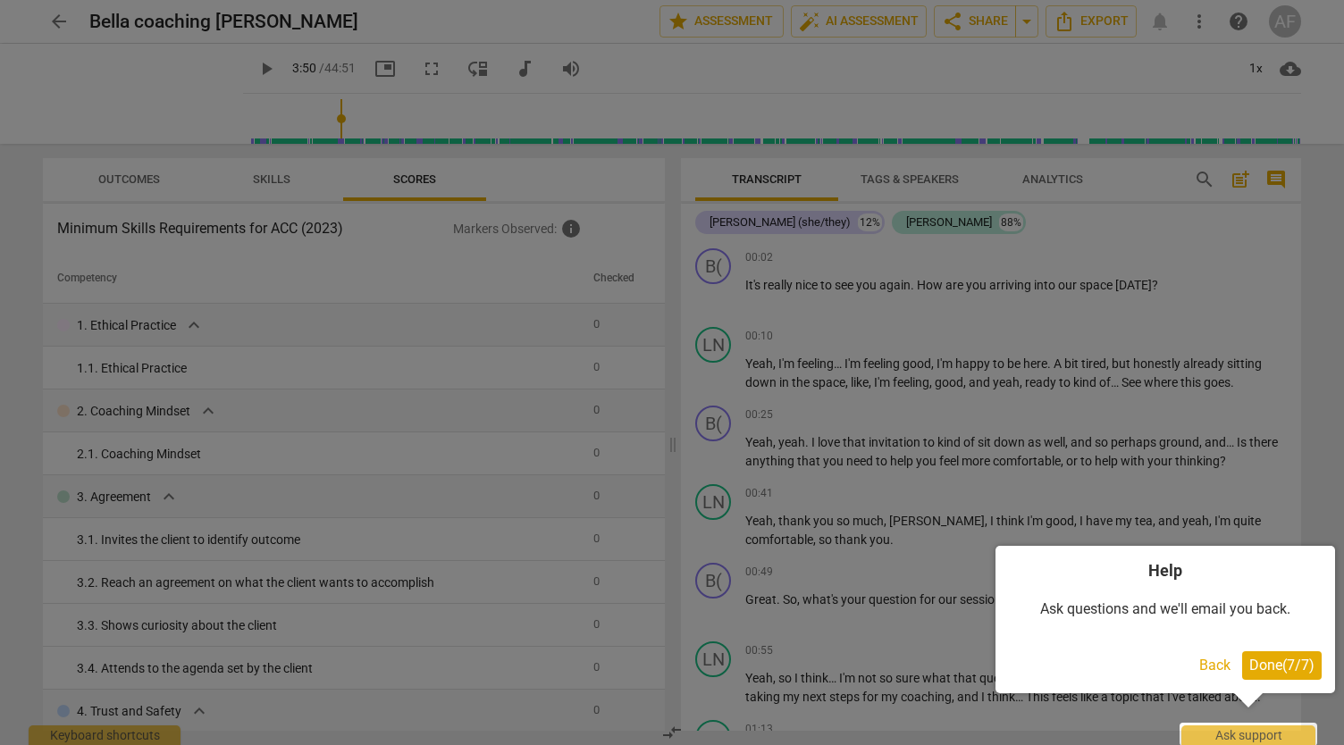
click at [1281, 660] on span "Done ( 7 / 7 )" at bounding box center [1281, 665] width 65 height 17
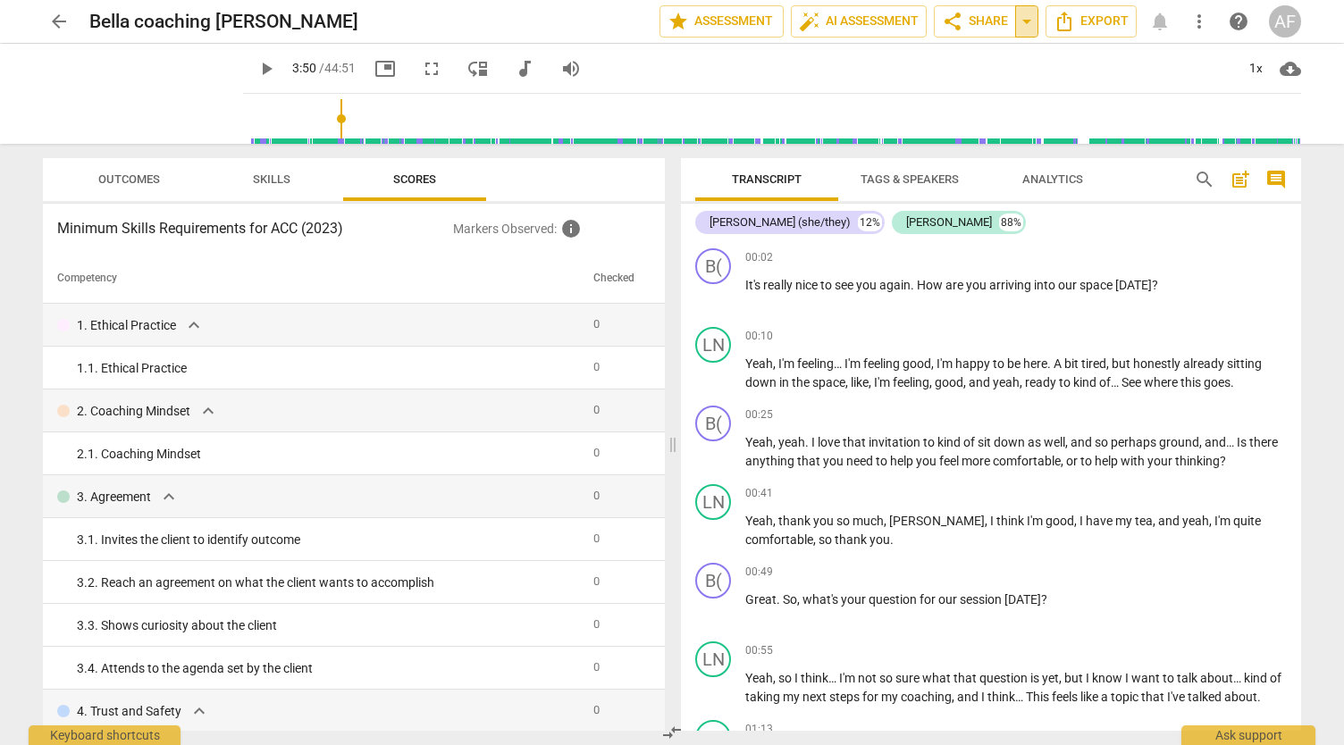
click at [1030, 15] on span "arrow_drop_down" at bounding box center [1026, 21] width 21 height 21
click at [987, 95] on span "Shared with 1 user" at bounding box center [955, 89] width 94 height 16
click at [971, 90] on span "Shared with 1 user" at bounding box center [955, 89] width 94 height 16
